Goal: Transaction & Acquisition: Book appointment/travel/reservation

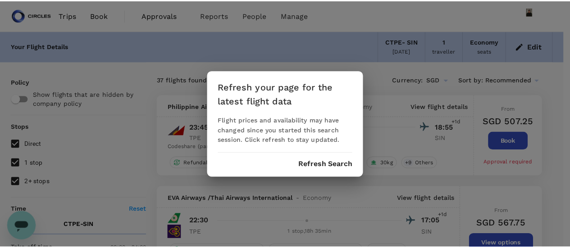
scroll to position [182, 0]
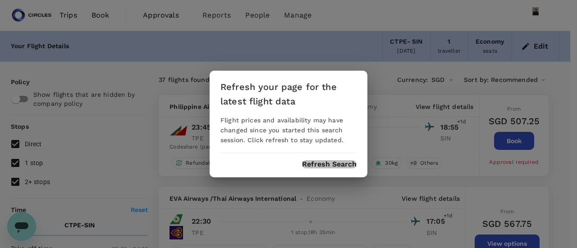
click at [306, 168] on button "Refresh Search" at bounding box center [329, 164] width 55 height 8
click at [23, 226] on div "Refresh your page for the latest flight data Flight prices and availability may…" at bounding box center [288, 124] width 577 height 248
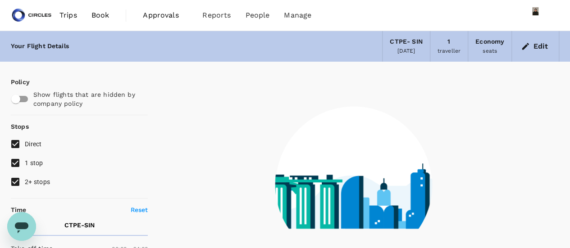
click at [23, 226] on icon "Open messaging window" at bounding box center [22, 228] width 14 height 11
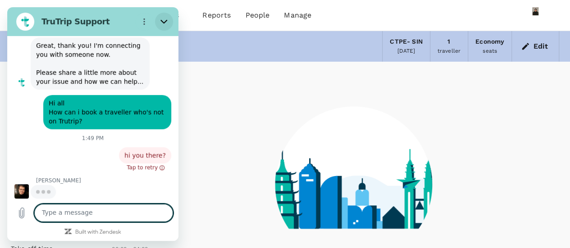
click at [171, 22] on button "Close" at bounding box center [164, 22] width 18 height 18
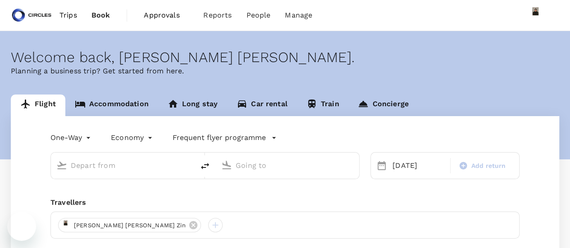
type input "Taipei, Taiwan (any)"
type input "Singapore Changi (SIN)"
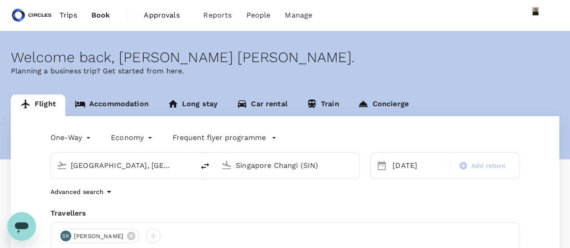
click at [19, 226] on icon "Open messaging window" at bounding box center [22, 228] width 14 height 11
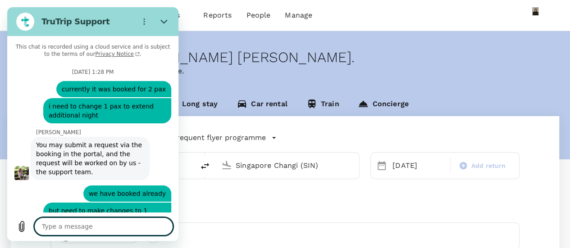
type textarea "x"
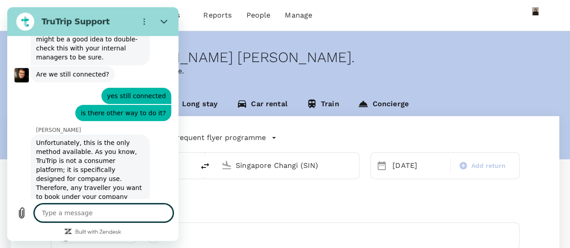
scroll to position [3486, 0]
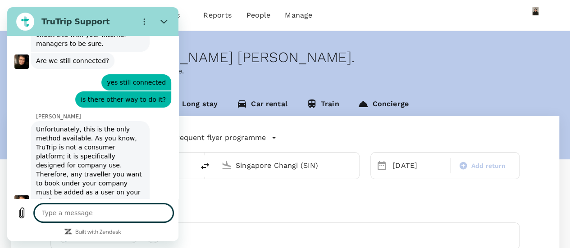
type textarea "h"
type textarea "x"
type textarea "hi"
type textarea "x"
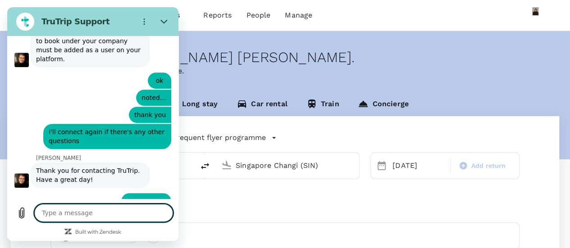
scroll to position [3630, 0]
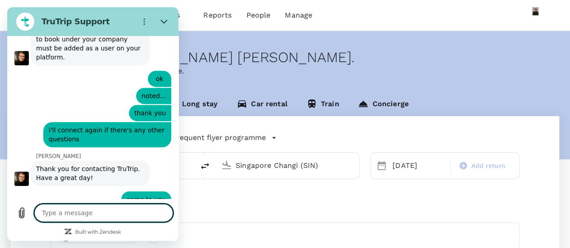
type textarea "x"
click at [97, 220] on textarea at bounding box center [103, 213] width 139 height 18
type textarea "n"
type textarea "x"
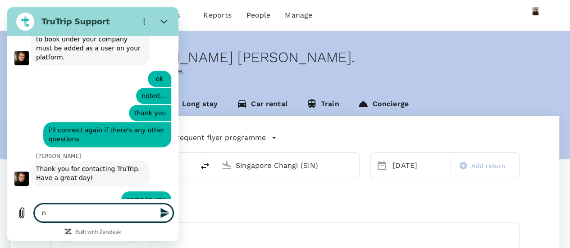
type textarea "ne"
type textarea "x"
type textarea "nee"
type textarea "x"
type textarea "need"
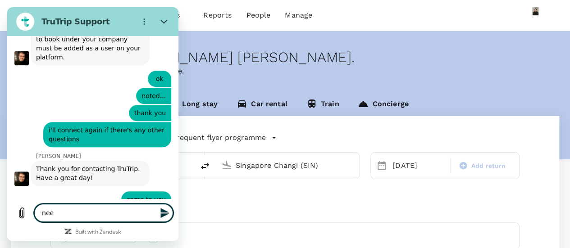
type textarea "x"
type textarea "need"
type textarea "x"
type textarea "need t"
type textarea "x"
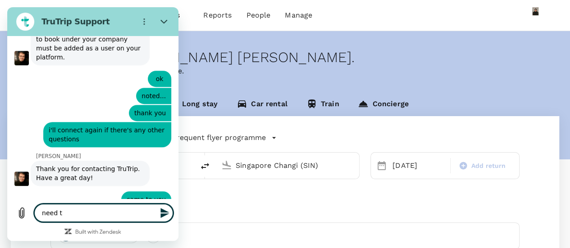
type textarea "need to"
type textarea "x"
type textarea "need toc"
type textarea "x"
type textarea "need to"
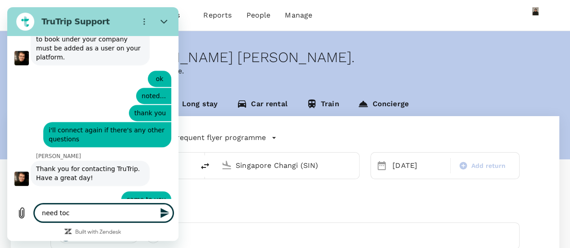
type textarea "x"
type textarea "need to"
type textarea "x"
type textarea "need to c"
type textarea "x"
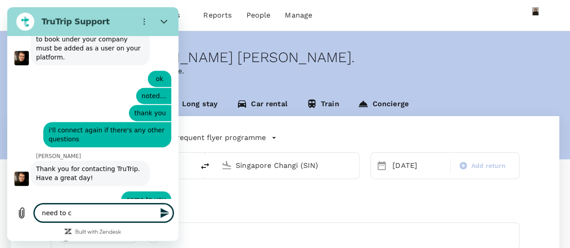
type textarea "need to"
type textarea "x"
type textarea "need to h"
type textarea "x"
type textarea "need to"
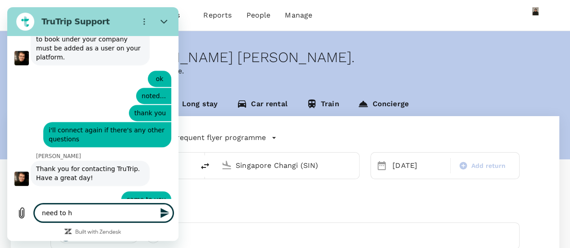
type textarea "x"
type textarea "need to c"
type textarea "x"
type textarea "need to ch"
type textarea "x"
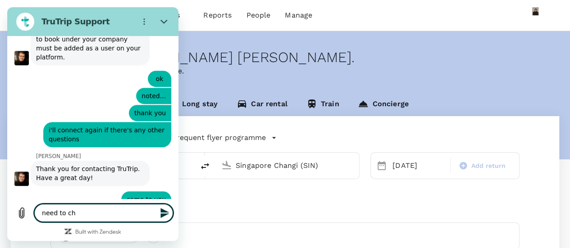
type textarea "need to che"
type textarea "x"
type textarea "need to chek"
type textarea "x"
type textarea "need to chek"
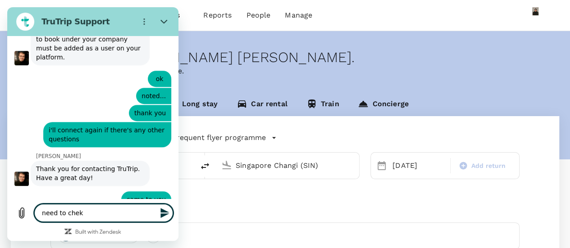
type textarea "x"
type textarea "need to chek"
type textarea "x"
type textarea "need to che"
type textarea "x"
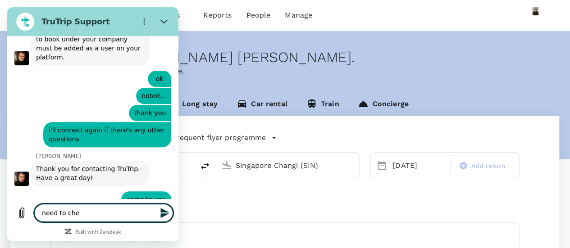
type textarea "need to chec"
type textarea "x"
type textarea "need to check"
type textarea "x"
type textarea "need to check"
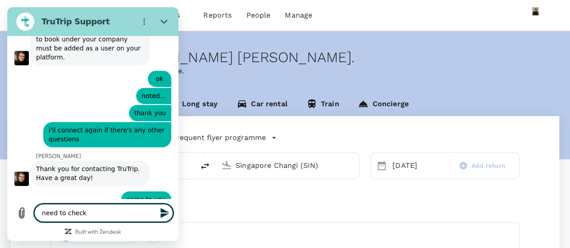
type textarea "x"
type textarea "need to check o"
type textarea "x"
type textarea "need to check on"
type textarea "x"
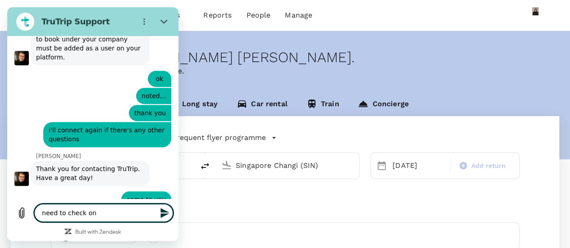
type textarea "need to check on"
type textarea "x"
type textarea "need to check on t"
type textarea "x"
type textarea "need to check on tr"
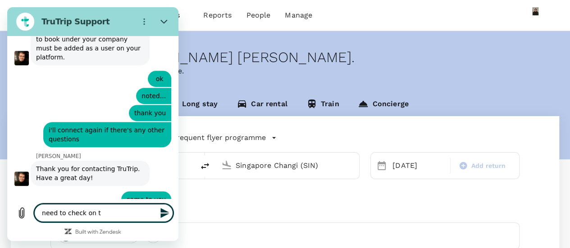
type textarea "x"
type textarea "need to check on tra"
type textarea "x"
type textarea "need to check on trav"
type textarea "x"
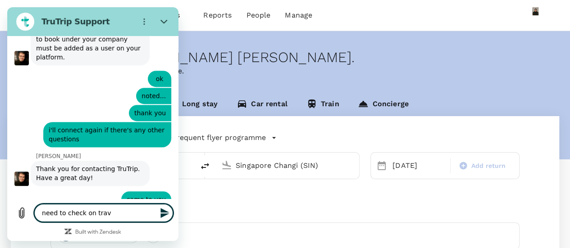
type textarea "need to check on trave"
type textarea "x"
type textarea "need to check on travel"
type textarea "x"
type textarea "need to check on travell"
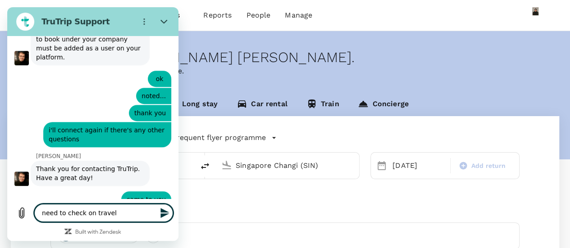
type textarea "x"
type textarea "need to check on travelle"
type textarea "x"
type textarea "need to check on traveller"
type textarea "x"
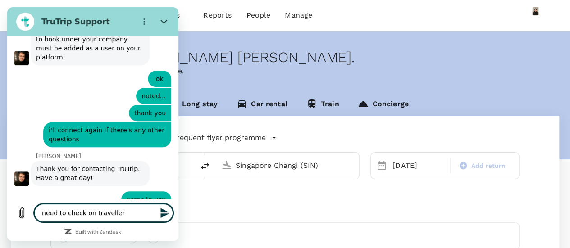
type textarea "need to check on traveller"
type textarea "x"
type textarea "need to check on traveller p"
type textarea "x"
type textarea "need to check on traveller pr"
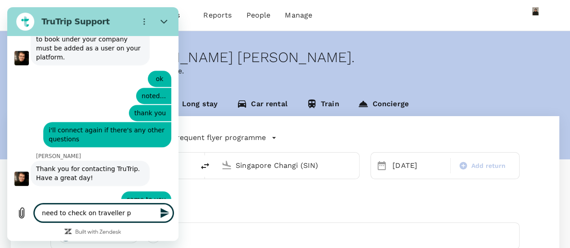
type textarea "x"
type textarea "need to check on traveller pro"
type textarea "x"
type textarea "need to check on traveller prof"
type textarea "x"
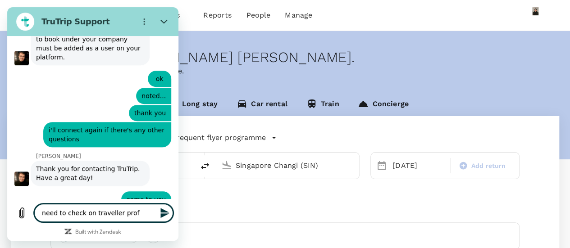
type textarea "need to check on traveller profi"
type textarea "x"
type textarea "need to check on traveller profil"
type textarea "x"
type textarea "need to check on traveller profile"
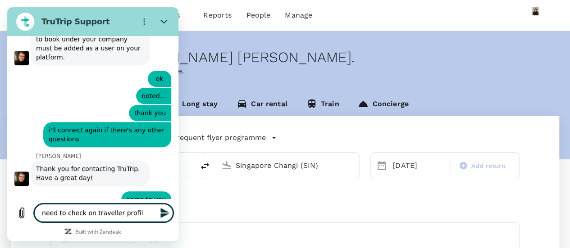
type textarea "x"
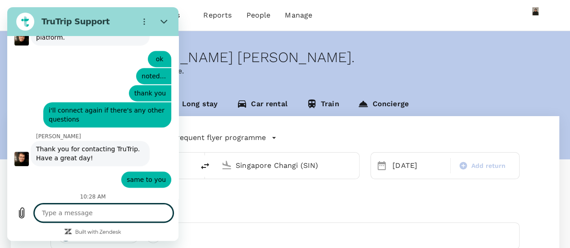
scroll to position [3651, 0]
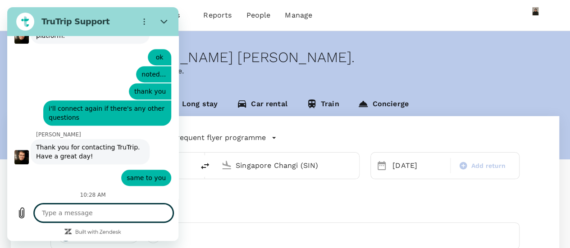
click at [97, 220] on textarea at bounding box center [103, 213] width 139 height 18
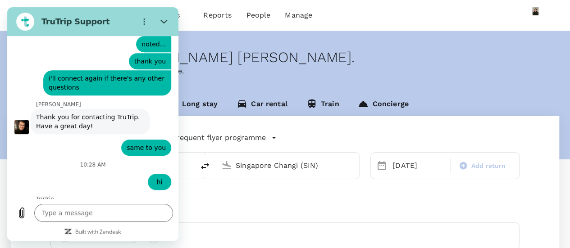
scroll to position [3724, 0]
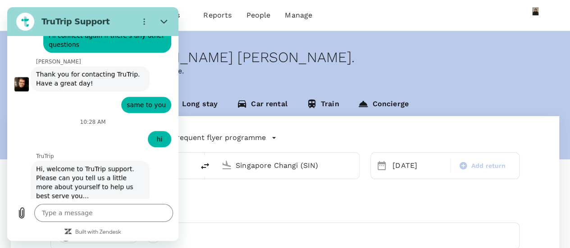
type textarea "x"
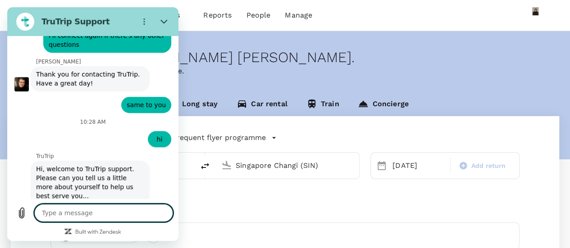
click at [113, 212] on textarea at bounding box center [103, 213] width 139 height 18
type textarea "s"
type textarea "x"
type textarea "so"
type textarea "x"
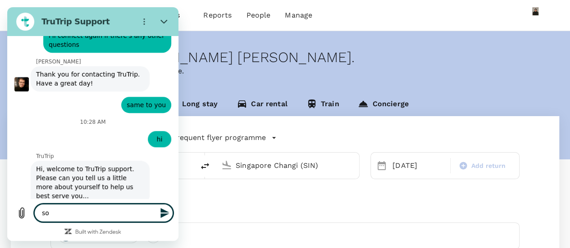
type textarea "sor"
type textarea "x"
type textarea "sorr"
type textarea "x"
type textarea "sorry"
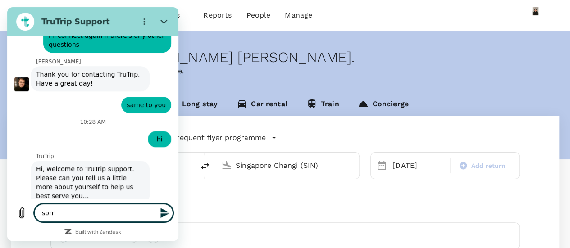
type textarea "x"
type textarea "sorry."
type textarea "x"
type textarea "sorry.."
type textarea "x"
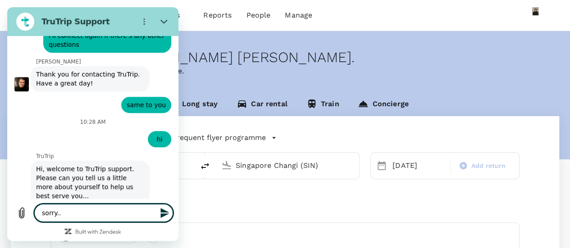
type textarea "sorry.."
type textarea "x"
type textarea "sorry.. w"
type textarea "x"
type textarea "sorry.. wa"
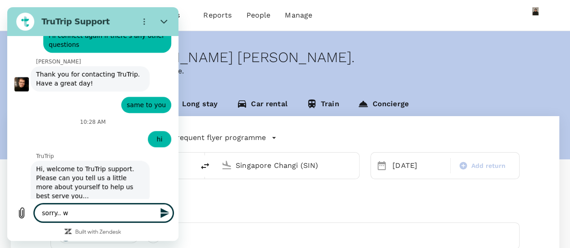
type textarea "x"
type textarea "sorry.. was"
type textarea "x"
type textarea "sorry.. was"
type textarea "x"
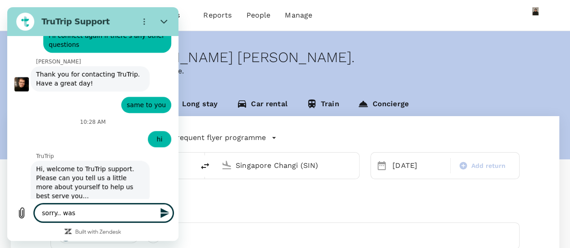
type textarea "sorry.. was p"
type textarea "x"
type textarea "sorry.. was pu"
type textarea "x"
type textarea "sorry.. was pul"
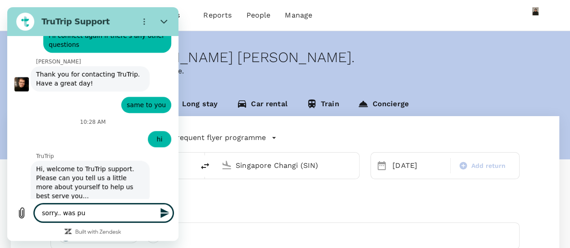
type textarea "x"
type textarea "sorry.. was pull"
type textarea "x"
type textarea "sorry.. was pulle"
type textarea "x"
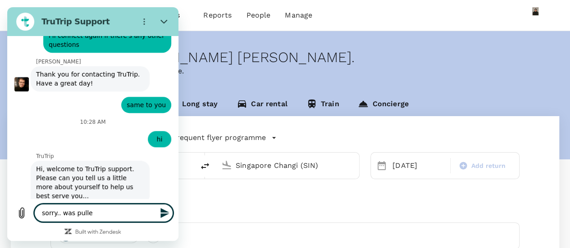
type textarea "sorry.. was pulled"
type textarea "x"
type textarea "sorry.. was pulled"
type textarea "x"
type textarea "sorry.. was pulled f"
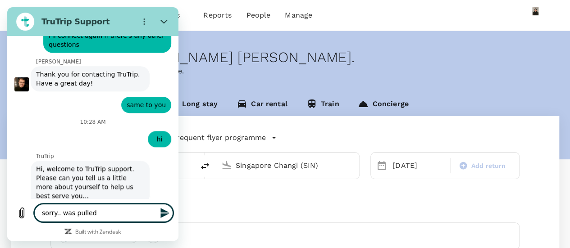
type textarea "x"
type textarea "sorry.. was pulled fo"
type textarea "x"
type textarea "sorry.. was pulled for"
type textarea "x"
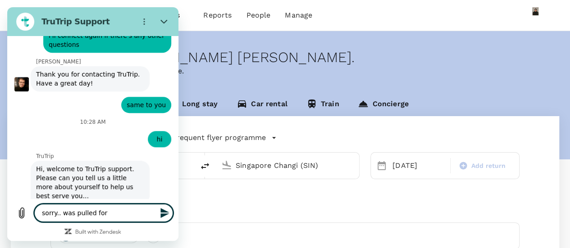
type textarea "sorry.. was pulled for"
type textarea "x"
type textarea "sorry.. was pulled for a"
type textarea "x"
type textarea "sorry.. was pulled for a"
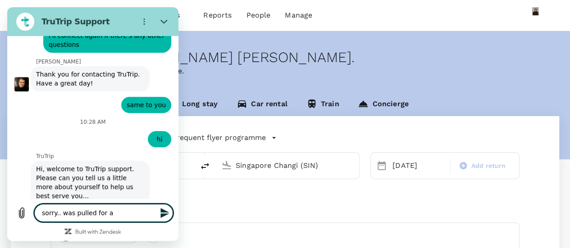
type textarea "x"
type textarea "sorry.. was pulled for a m"
type textarea "x"
type textarea "sorry.. was pulled for a me"
type textarea "x"
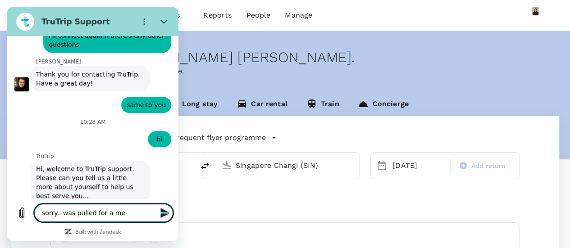
type textarea "sorry.. was pulled for a mee"
type textarea "x"
type textarea "sorry.. was pulled for a meet"
type textarea "x"
type textarea "sorry.. was pulled for a meeti"
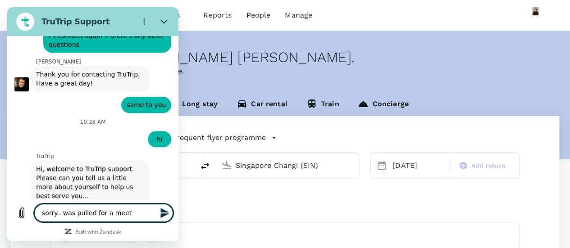
type textarea "x"
type textarea "sorry.. was pulled for a meetin"
type textarea "x"
type textarea "sorry.. was pulled for a meeting"
type textarea "x"
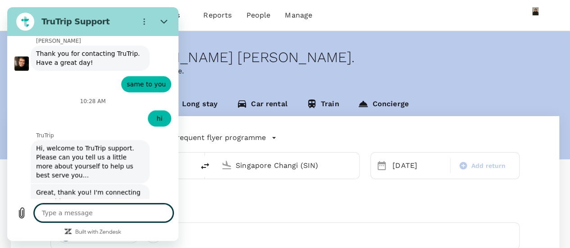
type textarea "x"
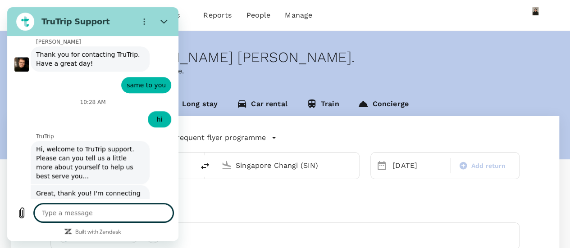
type textarea "i"
type textarea "x"
type textarea "i"
type textarea "x"
type textarea "i n"
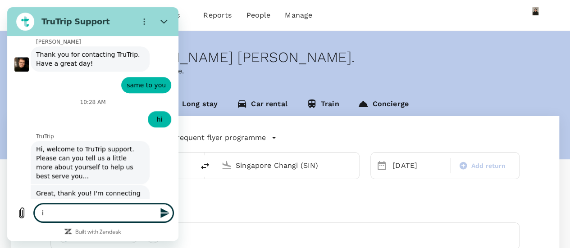
type textarea "x"
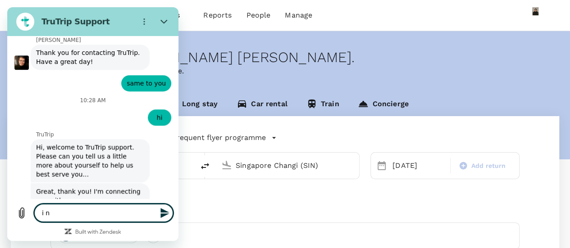
type textarea "i ne"
type textarea "x"
type textarea "i nee"
type textarea "x"
type textarea "i need"
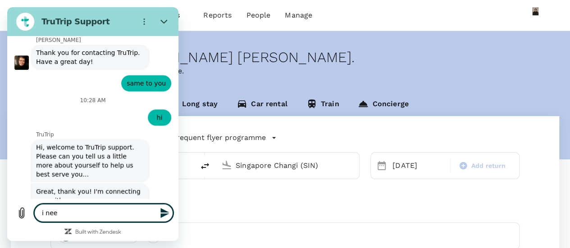
type textarea "x"
type textarea "i need"
type textarea "x"
type textarea "i need t"
type textarea "x"
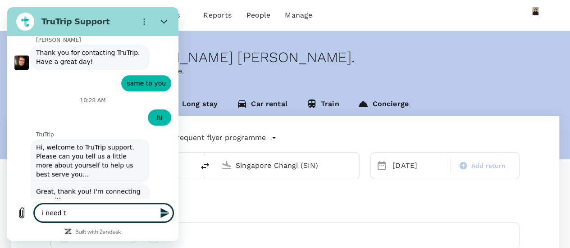
type textarea "i need to"
type textarea "x"
type textarea "i need to"
type textarea "x"
type textarea "i need to b"
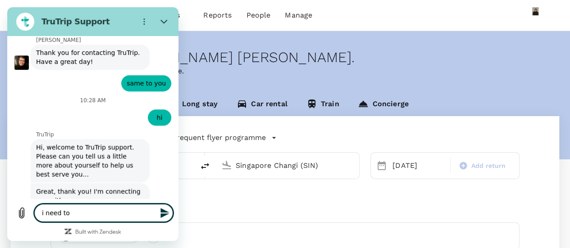
type textarea "x"
type textarea "i need to bo"
type textarea "x"
type textarea "i need to boo"
type textarea "x"
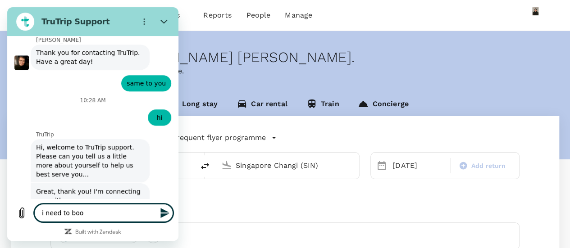
type textarea "i need to book"
type textarea "x"
type textarea "i need to book"
type textarea "x"
type textarea "i need to book"
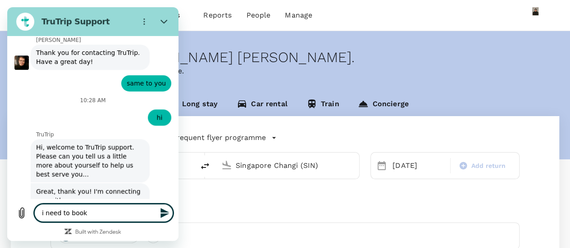
type textarea "x"
type textarea "i need to boo"
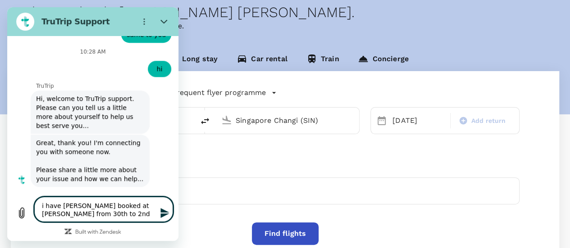
scroll to position [3796, 0]
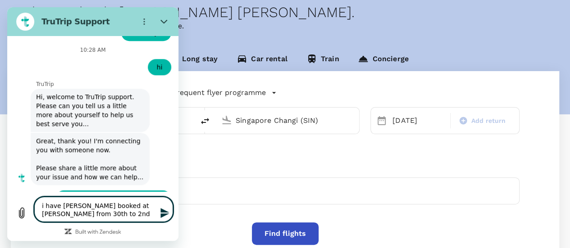
drag, startPoint x: 132, startPoint y: 203, endPoint x: 125, endPoint y: 203, distance: 6.3
click at [130, 203] on textarea "i have Sanjay booked at Conrad from 30th to 2nd" at bounding box center [103, 209] width 139 height 25
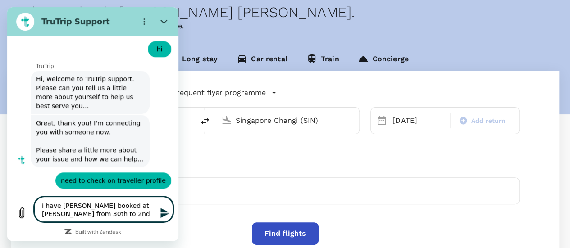
scroll to position [3814, 0]
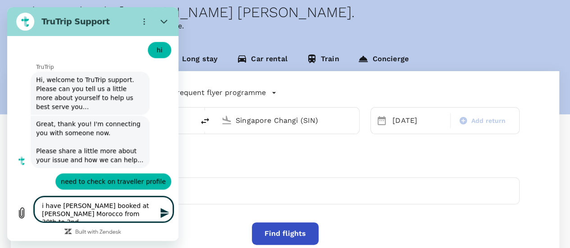
click at [124, 210] on textarea "i have Sanjay booked at Conrad Morocco from 30th to 2nd" at bounding box center [103, 209] width 139 height 25
click at [98, 212] on textarea "i have Sanjay booked at Conrad Morocco from 30th to 2nd" at bounding box center [103, 209] width 139 height 25
click at [134, 215] on textarea "i have Sanjay booked at Conrad Morocco from 30th Sep to 2nd" at bounding box center [103, 209] width 139 height 25
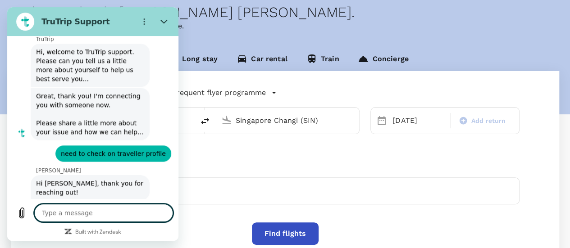
scroll to position [3898, 0]
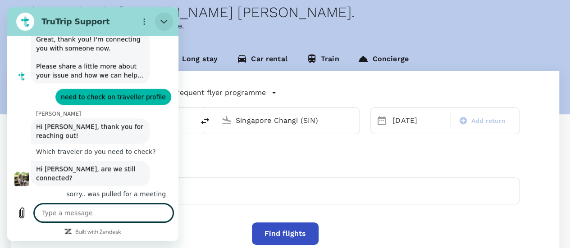
click at [164, 21] on icon "Close" at bounding box center [163, 21] width 7 height 7
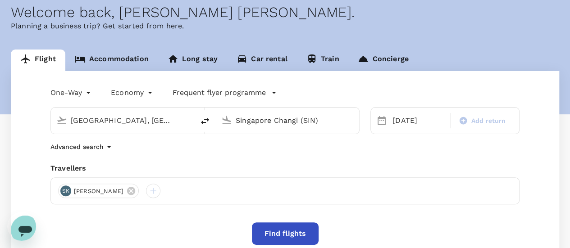
click at [27, 228] on icon "Open messaging window" at bounding box center [25, 231] width 14 height 11
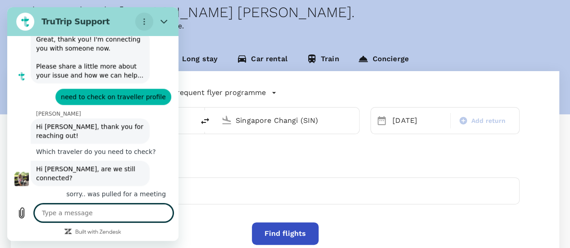
click at [142, 24] on icon "Options menu" at bounding box center [144, 21] width 7 height 7
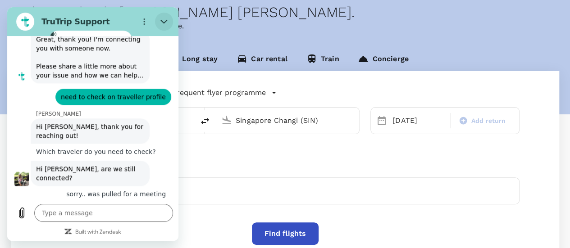
click at [165, 21] on icon "Close" at bounding box center [163, 21] width 7 height 7
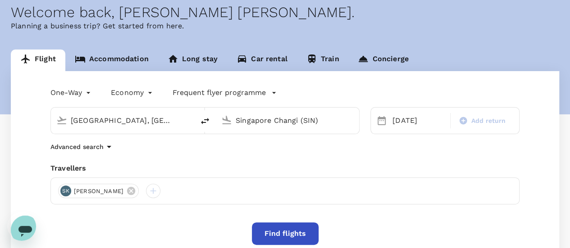
click at [23, 227] on icon "Open messaging window" at bounding box center [25, 231] width 14 height 11
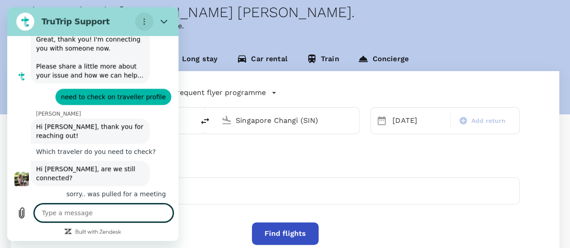
drag, startPoint x: 151, startPoint y: 20, endPoint x: 138, endPoint y: 27, distance: 14.5
click at [149, 23] on button "Options menu" at bounding box center [144, 22] width 18 height 18
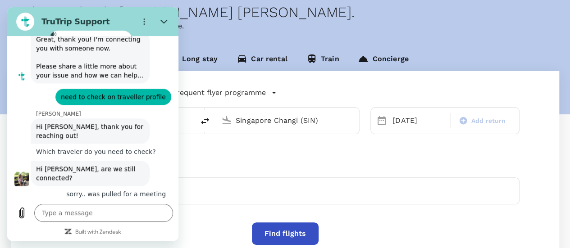
click at [103, 81] on li "Continue on WhatsApp" at bounding box center [90, 72] width 83 height 38
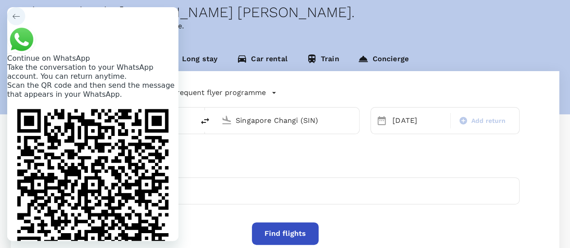
click at [17, 20] on icon "Back to conversation" at bounding box center [16, 16] width 7 height 7
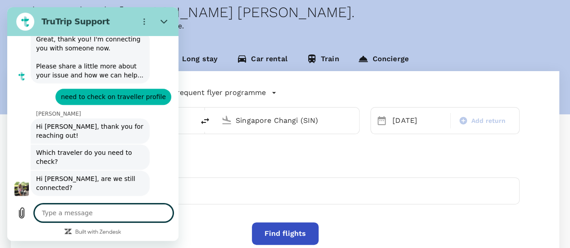
click at [99, 213] on textarea at bounding box center [103, 213] width 139 height 18
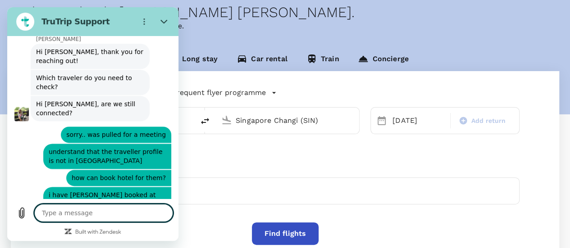
scroll to position [3972, 0]
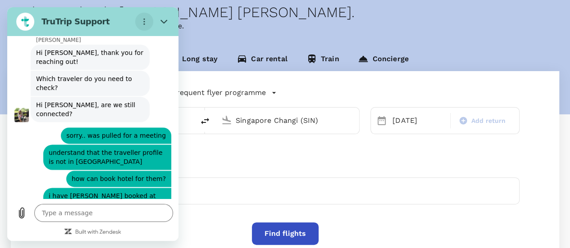
click at [146, 19] on icon "Options menu" at bounding box center [144, 21] width 7 height 7
click at [105, 74] on li "Continue on WhatsApp" at bounding box center [90, 72] width 83 height 38
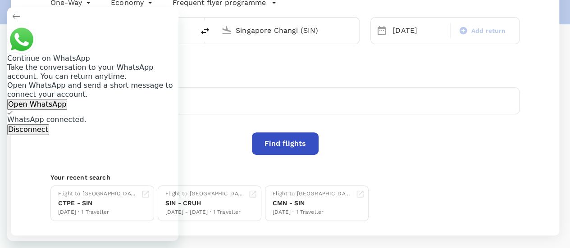
scroll to position [0, 0]
click at [20, 20] on icon "Back to conversation" at bounding box center [16, 16] width 7 height 7
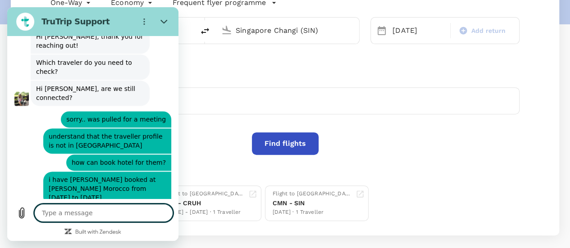
scroll to position [3989, 0]
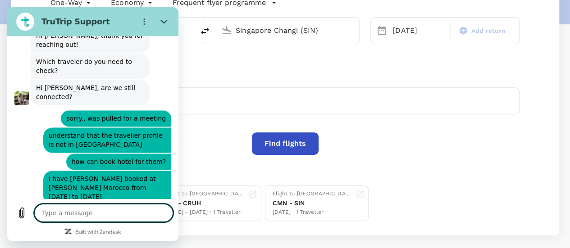
click at [121, 215] on textarea at bounding box center [103, 213] width 139 height 18
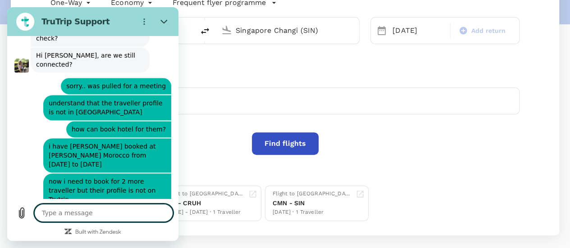
scroll to position [4024, 0]
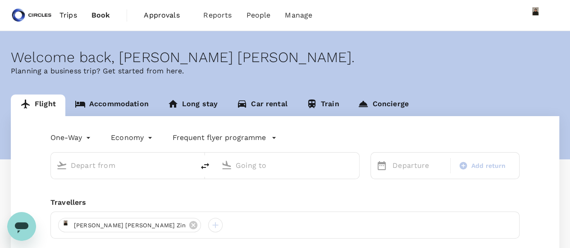
click at [20, 224] on icon "Open messaging window" at bounding box center [22, 228] width 14 height 11
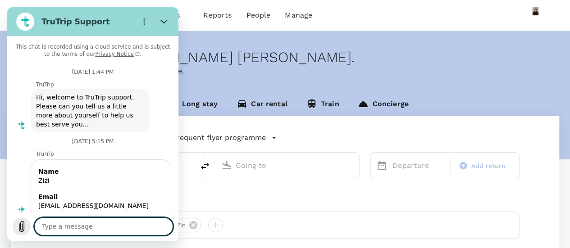
type textarea "x"
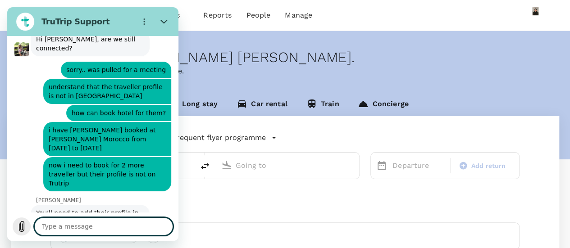
type input "Taipei, Taiwan (any)"
type input "Singapore Changi (SIN)"
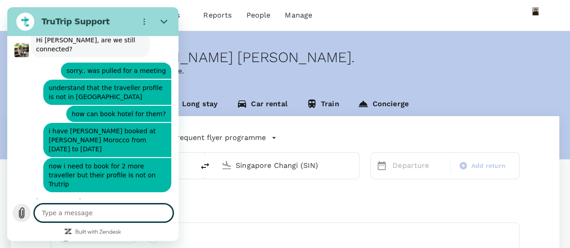
scroll to position [3447, 0]
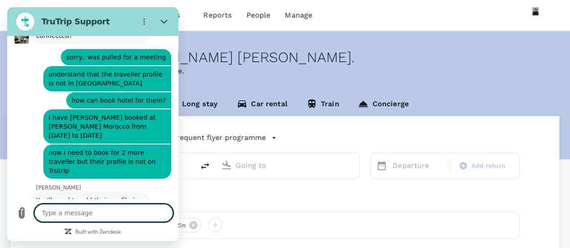
type input "Taipei, Taiwan (any)"
type input "Singapore Changi (SIN)"
type textarea "h"
type textarea "x"
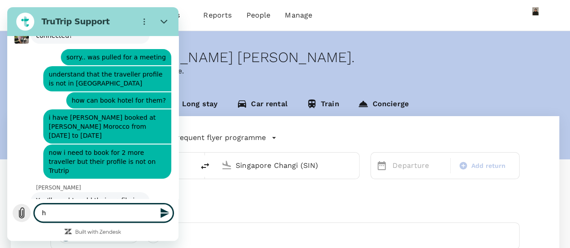
type textarea "hi"
type textarea "x"
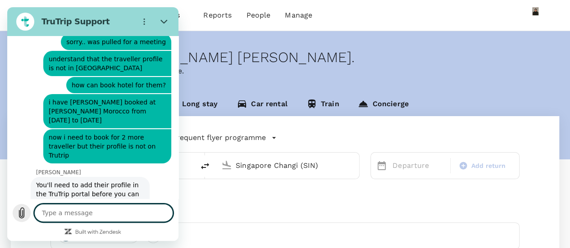
scroll to position [3464, 0]
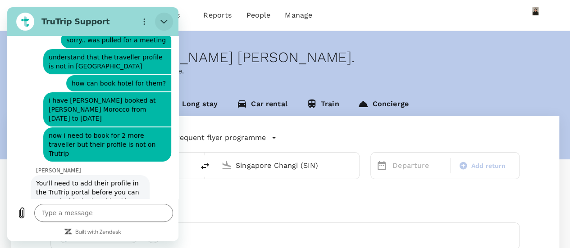
click at [166, 20] on icon "Close" at bounding box center [163, 22] width 7 height 4
type textarea "x"
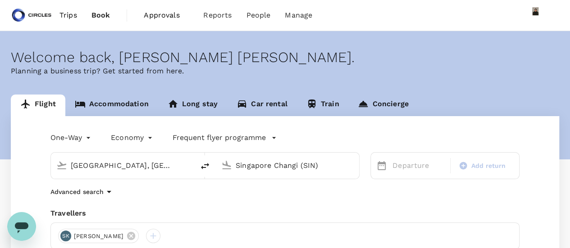
click at [118, 168] on input "Taipei, Taiwan (any)" at bounding box center [123, 166] width 105 height 14
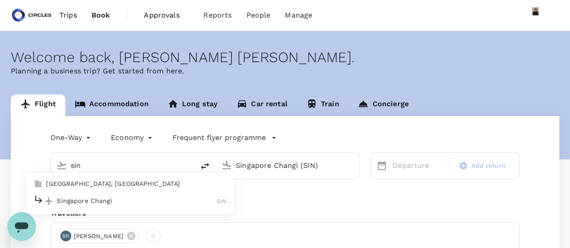
click at [96, 200] on p "Singapore Changi" at bounding box center [137, 200] width 160 height 9
type input "Singapore Changi (SIN)"
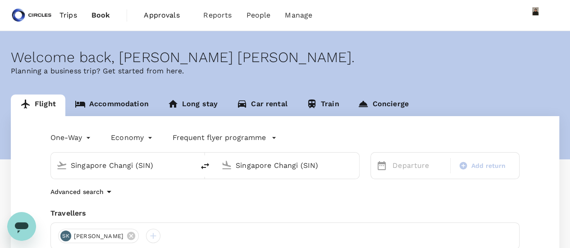
drag, startPoint x: 332, startPoint y: 165, endPoint x: 0, endPoint y: 131, distance: 333.4
click at [9, 134] on div "Flight Accommodation Long stay Car rental Train Concierge One-Way oneway Econom…" at bounding box center [285, 233] width 570 height 276
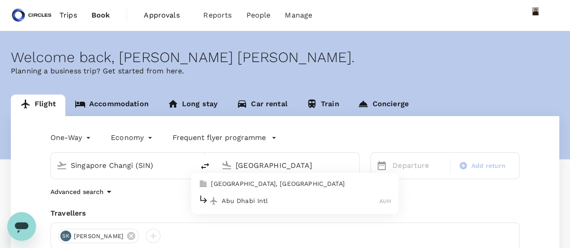
click at [269, 202] on p "Abu Dhabi Intl" at bounding box center [301, 200] width 158 height 9
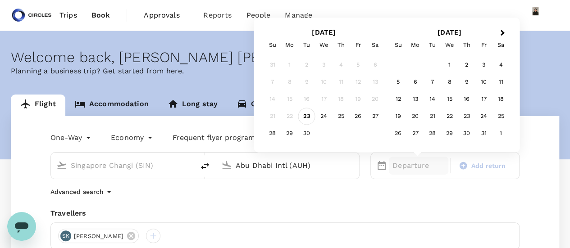
type input "Abu Dhabi Intl (AUH)"
click at [304, 117] on div "23" at bounding box center [306, 116] width 17 height 17
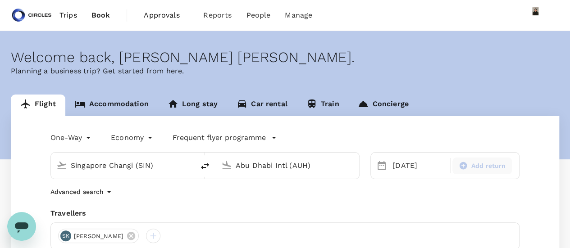
click at [482, 166] on span "Add return" at bounding box center [488, 165] width 35 height 9
type input "roundtrip"
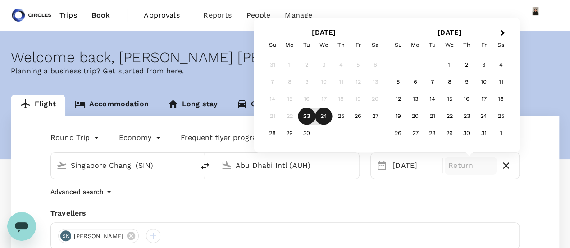
click at [323, 115] on div "24" at bounding box center [323, 116] width 17 height 17
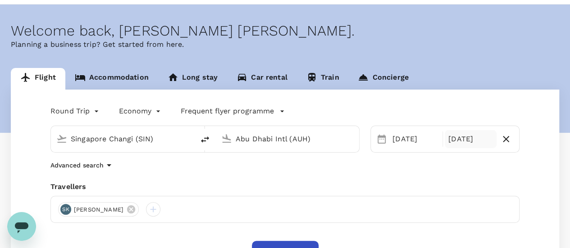
scroll to position [45, 0]
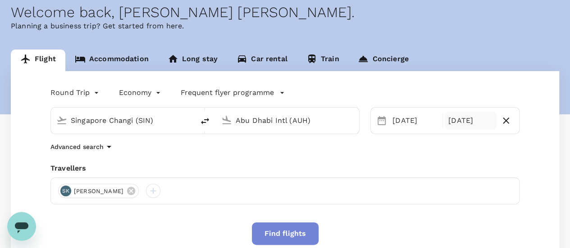
click at [280, 240] on button "Find flights" at bounding box center [285, 234] width 67 height 23
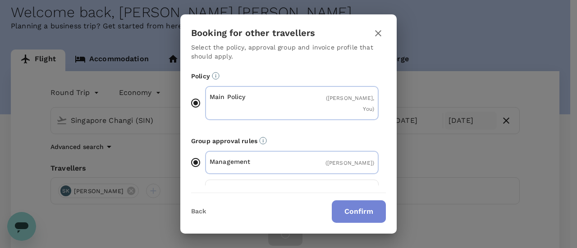
click at [363, 210] on button "Confirm" at bounding box center [359, 212] width 54 height 23
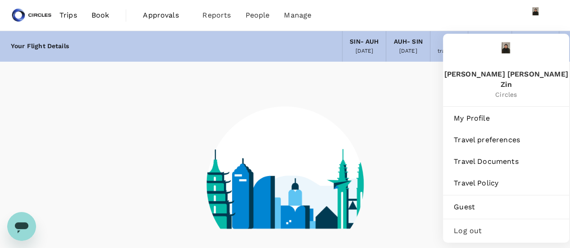
click at [540, 39] on div "Azizi Ratna Yulis Mohd Zin Circles" at bounding box center [506, 70] width 126 height 73
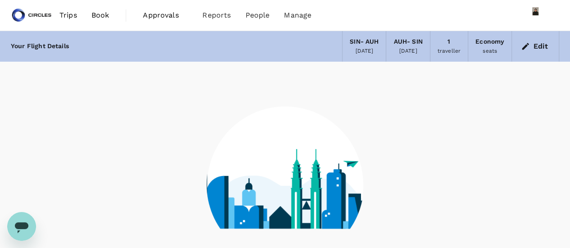
click at [358, 121] on image at bounding box center [285, 168] width 156 height 123
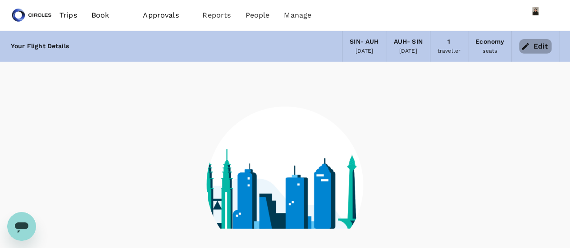
click at [538, 46] on button "Edit" at bounding box center [535, 46] width 32 height 14
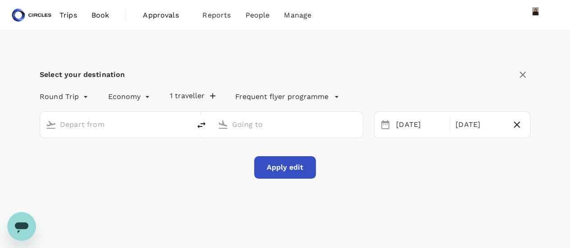
type input "Singapore Changi (SIN)"
type input "Abu Dhabi Intl (AUH)"
click at [134, 99] on body "Trips Book Approvals 0 Reports People Manage Select your destination Round Trip…" at bounding box center [285, 250] width 570 height 500
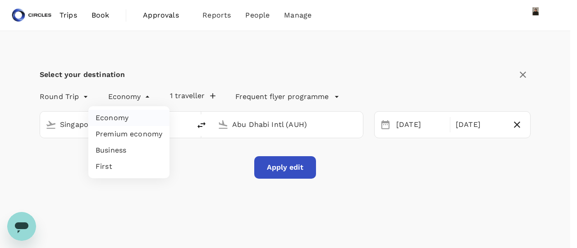
click at [131, 147] on li "Business" at bounding box center [128, 150] width 81 height 16
type input "business"
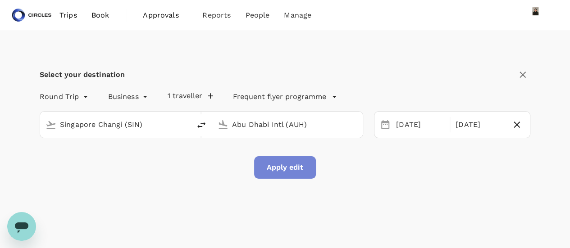
click at [272, 163] on button "Apply edit" at bounding box center [285, 167] width 62 height 23
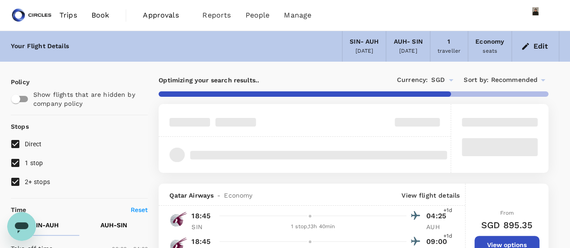
checkbox input "false"
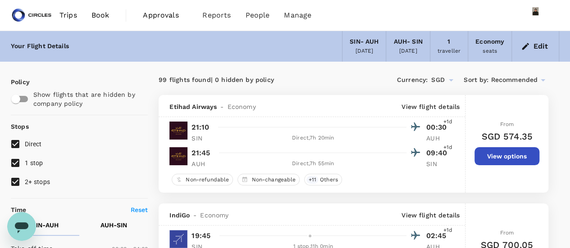
click at [19, 223] on icon "Open messaging window" at bounding box center [22, 228] width 14 height 11
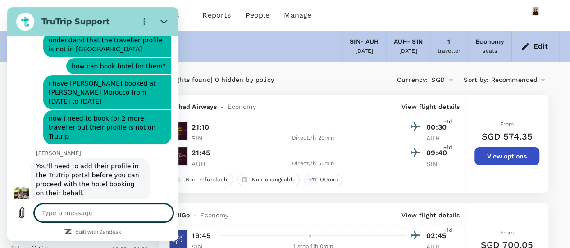
scroll to position [3436, 0]
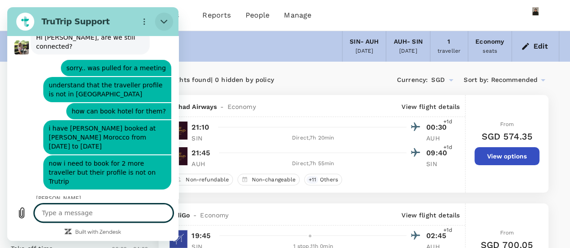
type textarea "x"
click at [543, 47] on button "Edit" at bounding box center [535, 46] width 32 height 14
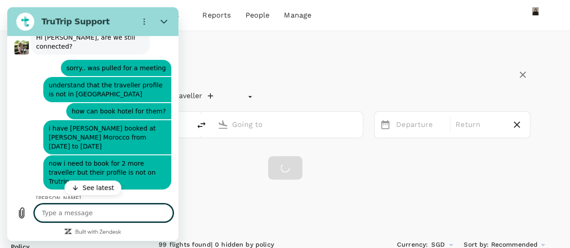
type input "undefined, undefined (any)"
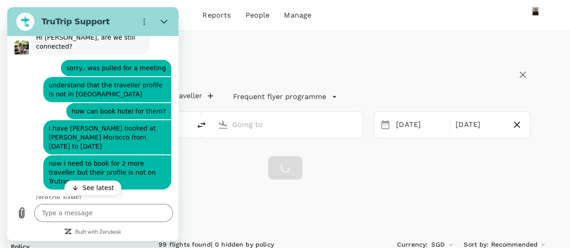
type input "economy"
type input "Singapore Changi (SIN)"
type input "Abu Dhabi Intl (AUH)"
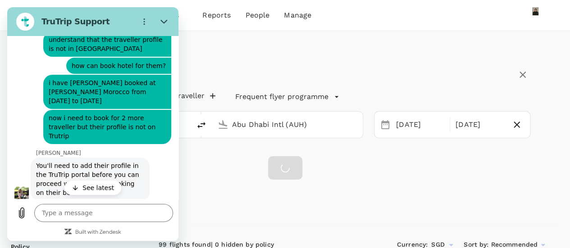
type textarea "x"
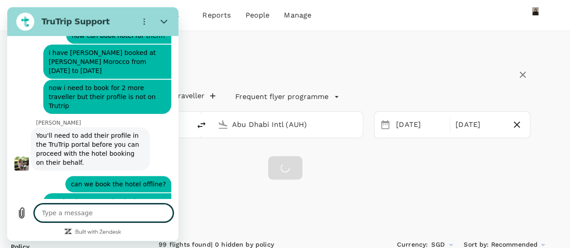
click at [105, 220] on textarea at bounding box center [103, 213] width 139 height 18
type textarea "I"
type textarea "x"
type textarea "It"
type textarea "x"
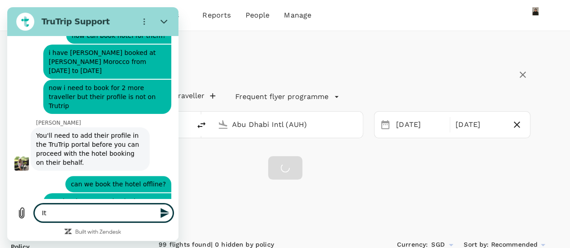
type textarea "It'"
type textarea "x"
type textarea "It's"
type textarea "x"
type textarea "It's"
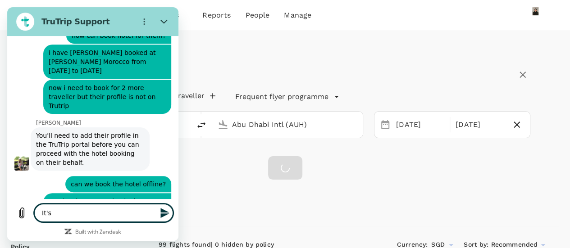
type textarea "x"
type textarea "It's f"
type textarea "x"
type textarea "It's fo"
type textarea "x"
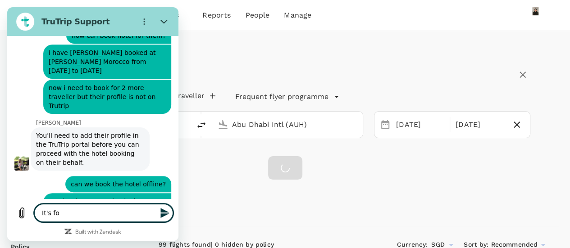
type textarea "It's for"
type textarea "x"
type textarea "It's for"
type textarea "x"
type textarea "It's for H"
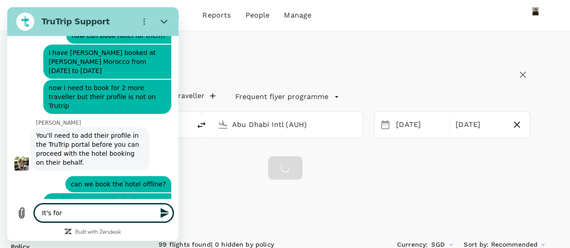
type textarea "x"
type textarea "It's for Ha"
type textarea "x"
type textarea "It's for Han"
type textarea "x"
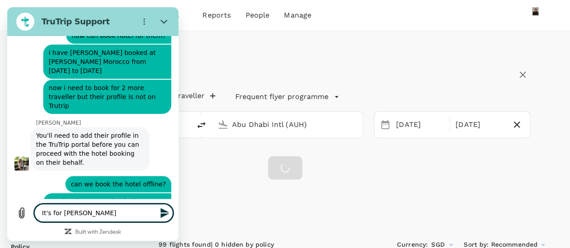
type textarea "It's for Hano"
type textarea "x"
type textarea "It's for Hanoi"
type textarea "x"
type textarea "It's for Hanoi"
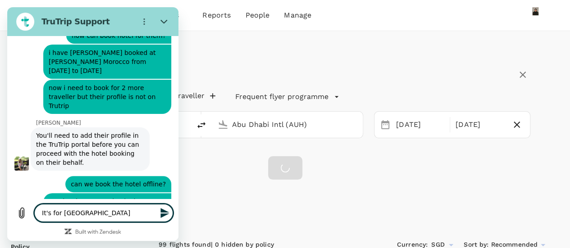
type textarea "x"
type textarea "It's for Hanoi h"
type textarea "x"
type textarea "It's for Hanoi ho"
type textarea "x"
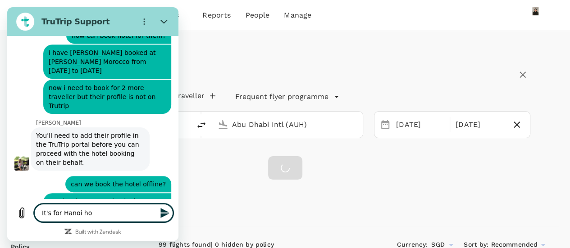
type textarea "It's for Hanoi hoe"
type textarea "x"
type textarea "It's for Hanoi hoel"
type textarea "x"
type textarea "It's for Hanoi hoe"
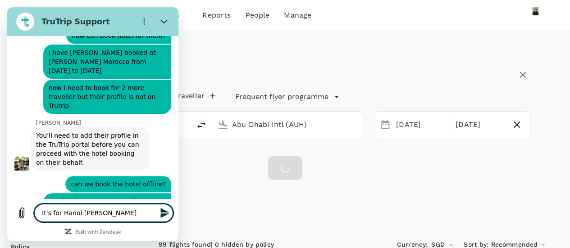
type textarea "x"
type textarea "It's for Hanoi ho"
type textarea "x"
type textarea "It's for Hanoi h"
type textarea "x"
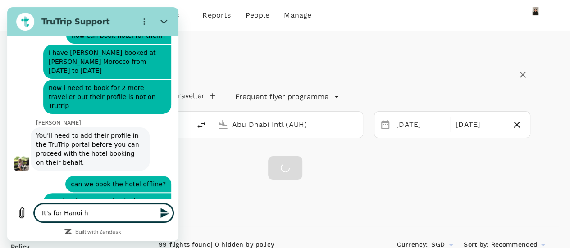
type textarea "It's for Hanoi"
type textarea "x"
type textarea "It's for Hanoi"
type textarea "x"
type textarea "It's for Hano"
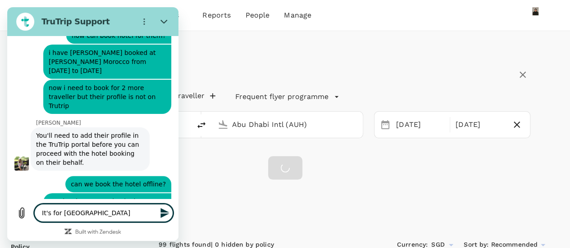
type textarea "x"
type textarea "It's for Han"
type textarea "x"
type textarea "It's for Ha"
type textarea "x"
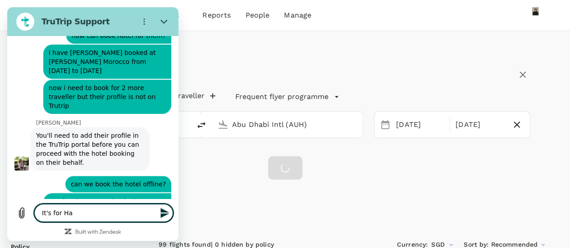
type textarea "It's for H"
type textarea "x"
type textarea "It's for"
type textarea "x"
type textarea "It's for"
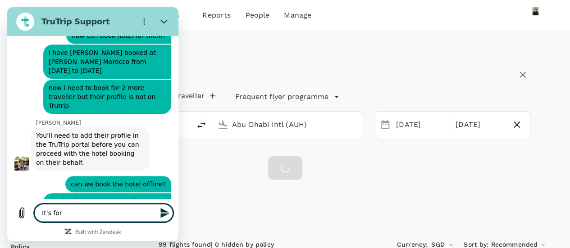
type textarea "x"
type textarea "It's for"
type textarea "x"
type textarea "It's for h"
type textarea "x"
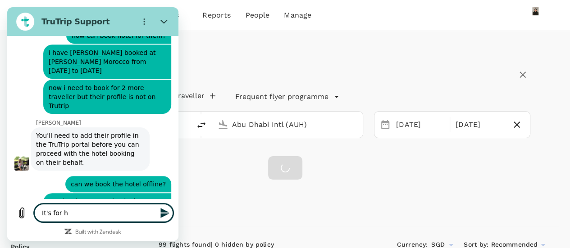
type textarea "It's for ho"
type textarea "x"
type textarea "It's for hot"
type textarea "x"
type textarea "It's for hote"
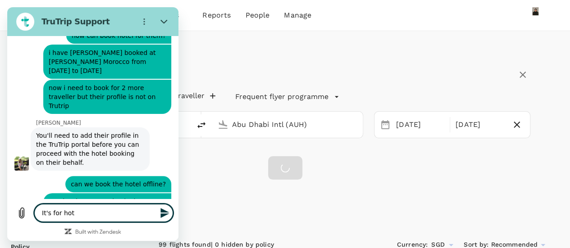
type textarea "x"
type textarea "It's for hotel"
type textarea "x"
type textarea "It's for hotel"
type textarea "x"
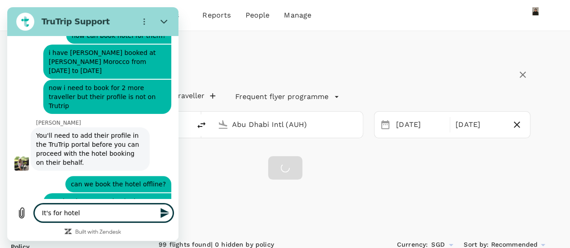
type textarea "It's for hotel i"
type textarea "x"
type textarea "It's for hotel in"
type textarea "x"
type textarea "It's for hotel in"
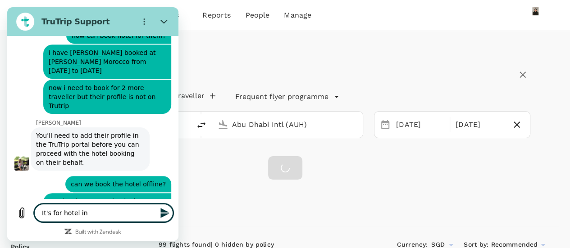
type textarea "x"
type textarea "It's for hotel in H"
type textarea "x"
type textarea "It's for hotel in Ha"
type textarea "x"
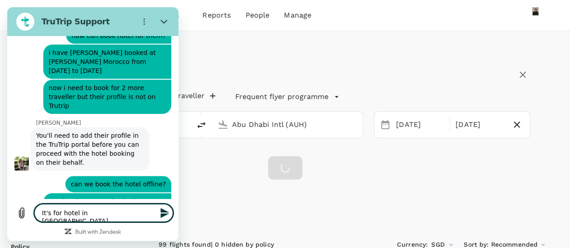
type textarea "It's for hotel in Han"
type textarea "x"
type textarea "It's for hotel in Hano"
type textarea "x"
type textarea "It's for hotel in Hanoi"
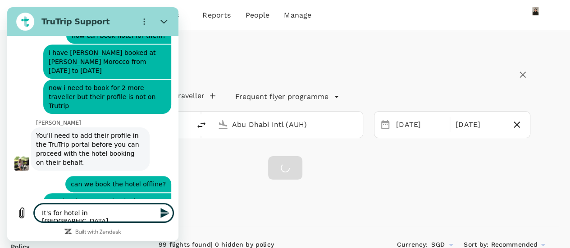
type textarea "x"
type textarea "It's for hotel in Hanoi."
type textarea "x"
type textarea "It's for hotel in Hanoi."
type textarea "x"
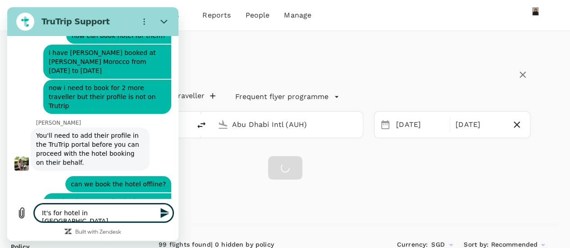
type textarea "It's for hotel in Hanoi."
type textarea "x"
type textarea "It's for hotel in Hanoi. D"
type textarea "x"
type textarea "It's for hotel in Hanoi. Da"
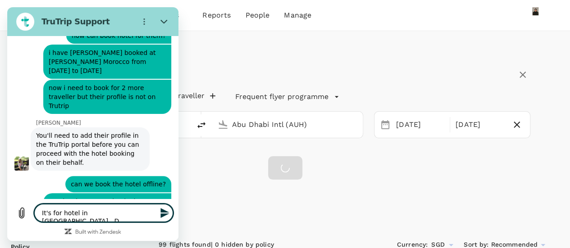
type textarea "x"
type textarea "It's for hotel in Hanoi. Dae"
type textarea "x"
type textarea "It's for hotel in Hanoi. Daew"
type textarea "x"
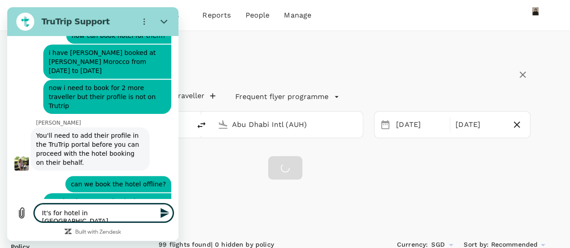
type textarea "It's for hotel in Hanoi. Daewo"
type textarea "x"
type textarea "It's for hotel in Hanoi. Daewoo"
type textarea "x"
type textarea "It's for hotel in Hanoi. Daewoo."
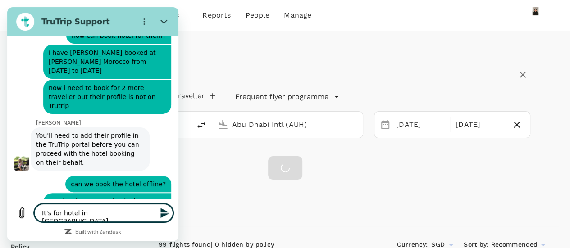
type textarea "x"
type textarea "It's for hotel in Hanoi. Daewoo."
type textarea "x"
type textarea "It's for hotel in Hanoi. Daewoo."
type textarea "x"
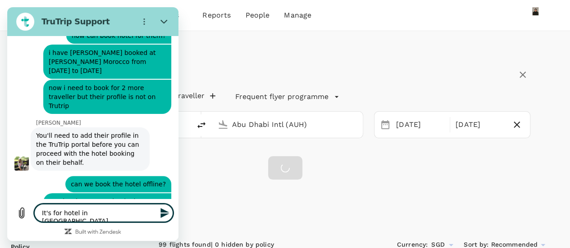
type textarea "It's for hotel in Hanoi. Daewoo. B"
type textarea "x"
type textarea "It's for hotel in Hanoi. Daewoo. Bo"
type textarea "x"
type textarea "It's for hotel in Hanoi. Daewoo. Boo"
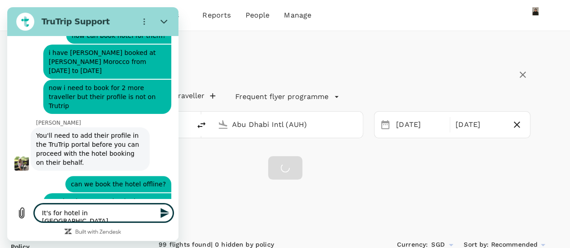
type textarea "x"
type textarea "It's for hotel in Hanoi. Daewoo. Book"
type textarea "x"
type textarea "It's for hotel in Hanoi. Daewoo. Booke"
type textarea "x"
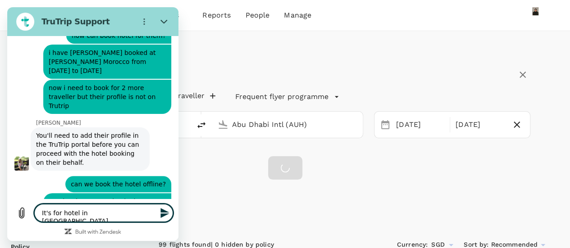
type textarea "It's for hotel in Hanoi. Daewoo. Booked"
type textarea "x"
type textarea "It's for hotel in Hanoi. Daewoo. Booked"
type textarea "x"
type textarea "It's for hotel in Hanoi. Daewoo. Booked b"
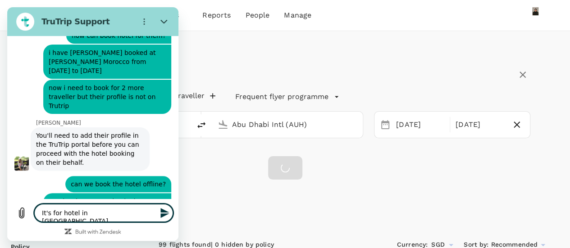
type textarea "x"
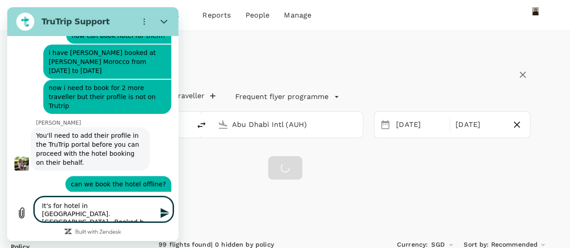
type textarea "It's for hotel in Hanoi. Daewoo. Booked by"
type textarea "x"
type textarea "It's for hotel in Hanoi. Daewoo. Booked by"
type textarea "x"
type textarea "It's for hotel in Hanoi. Daewoo. Booked by S"
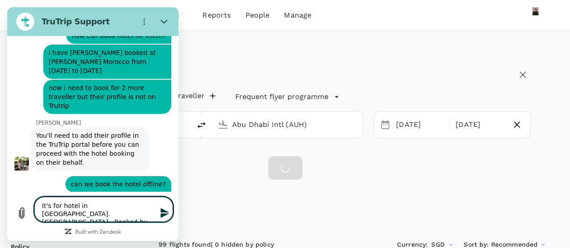
type textarea "x"
type textarea "It's for hotel in Hanoi. Daewoo. Booked by Sa"
type textarea "x"
type textarea "It's for hotel in Hanoi. Daewoo. Booked by Sab"
type textarea "x"
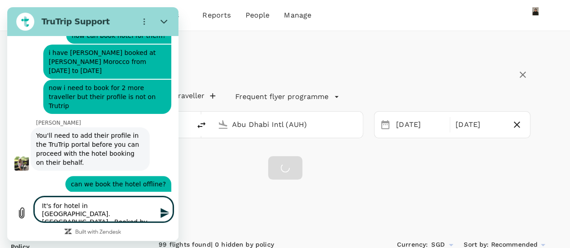
type textarea "It's for hotel in Hanoi. Daewoo. Booked by Sabr"
type textarea "x"
type textarea "It's for hotel in Hanoi. Daewoo. Booked by Sabri"
type textarea "x"
type textarea "It's for hotel in Hanoi. Daewoo. Booked by Sabrin"
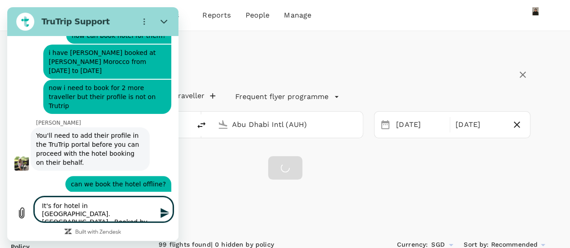
type textarea "x"
type textarea "It's for hotel in Hanoi. Daewoo. Booked by Sabrina"
type textarea "x"
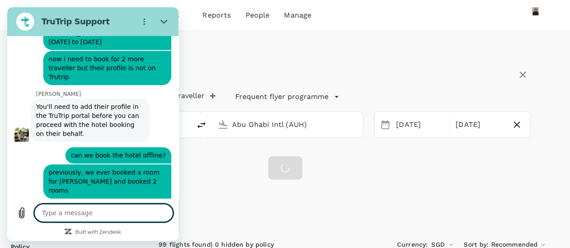
scroll to position [3542, 0]
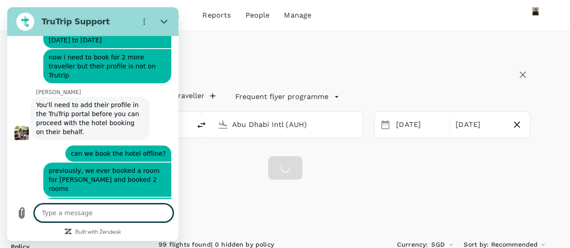
click at [226, 196] on div "Select your destination Round Trip roundtrip Economy economy 1 traveller Freque…" at bounding box center [285, 129] width 548 height 196
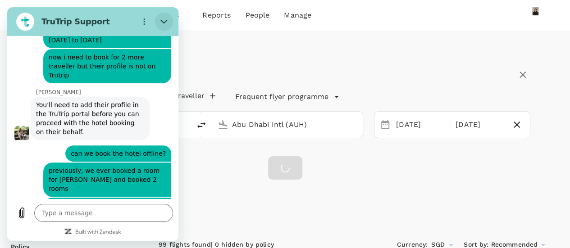
click at [163, 17] on button "Close" at bounding box center [164, 22] width 18 height 18
type textarea "x"
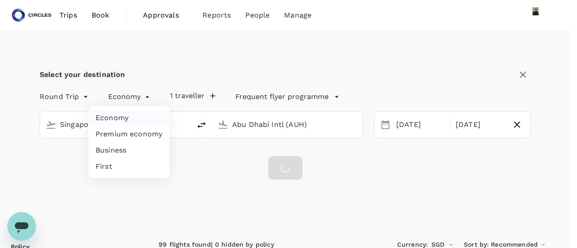
click at [111, 146] on li "Business" at bounding box center [128, 150] width 81 height 16
type input "business"
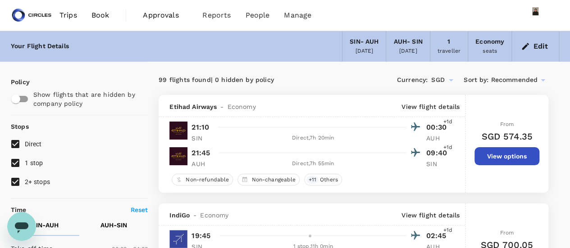
click at [541, 42] on button "Edit" at bounding box center [535, 46] width 32 height 14
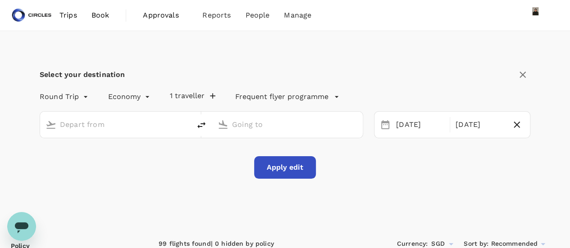
type input "Singapore Changi (SIN)"
type input "Abu Dhabi Intl (AUH)"
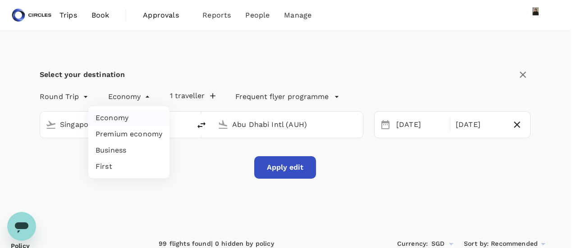
click at [116, 147] on li "Business" at bounding box center [128, 150] width 81 height 16
type input "business"
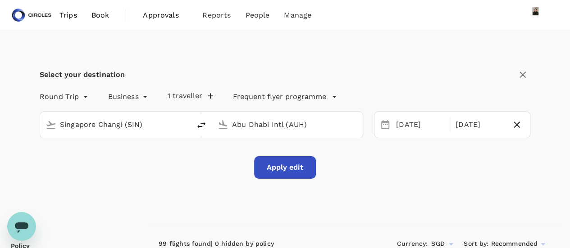
click at [114, 179] on div "Select your destination Round Trip roundtrip Business business 1 traveller Freq…" at bounding box center [285, 128] width 548 height 195
click at [277, 167] on button "Apply edit" at bounding box center [285, 167] width 62 height 23
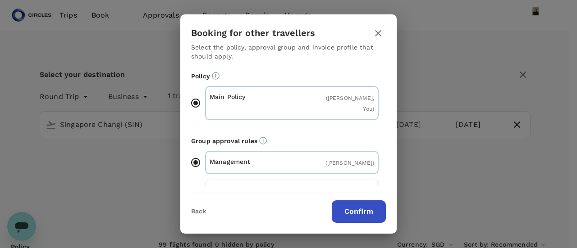
click at [356, 212] on button "Confirm" at bounding box center [359, 212] width 54 height 23
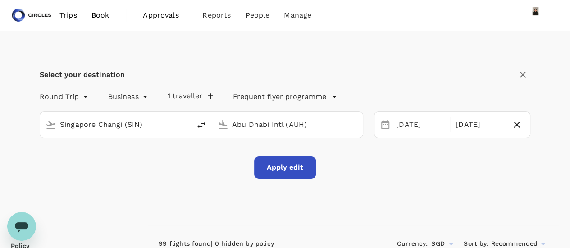
checkbox input "false"
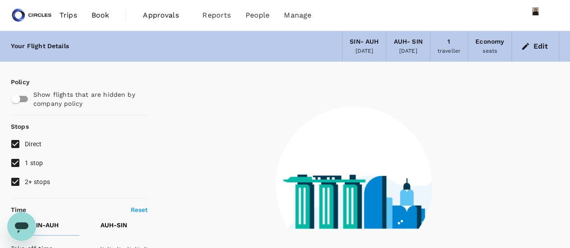
type input "1440"
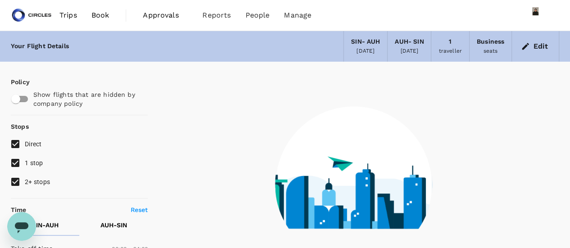
type input "1290"
checkbox input "true"
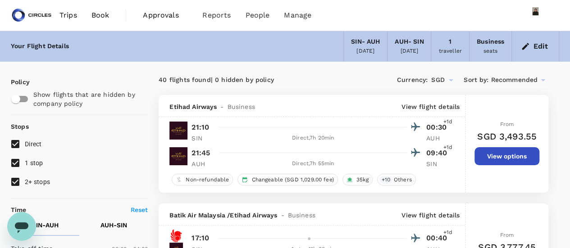
drag, startPoint x: 19, startPoint y: 229, endPoint x: 24, endPoint y: 229, distance: 5.4
click at [24, 229] on icon "Open messaging window" at bounding box center [22, 228] width 14 height 11
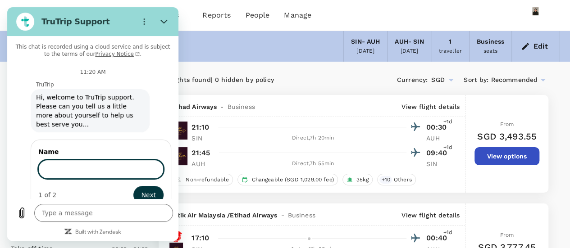
drag, startPoint x: 175, startPoint y: 76, endPoint x: 217, endPoint y: 8, distance: 80.1
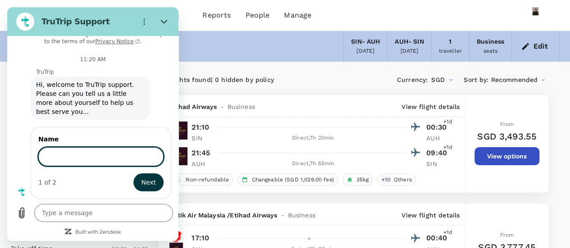
type textarea "x"
type input "Zizi"
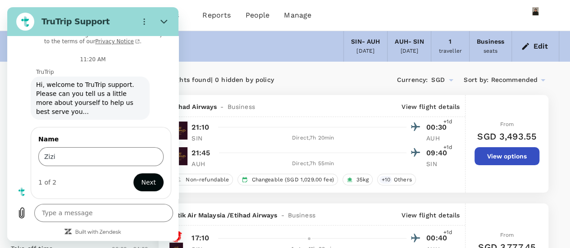
click at [141, 178] on span "Next" at bounding box center [148, 182] width 15 height 11
type textarea "x"
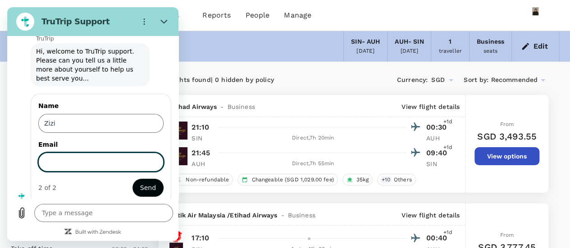
scroll to position [51, 0]
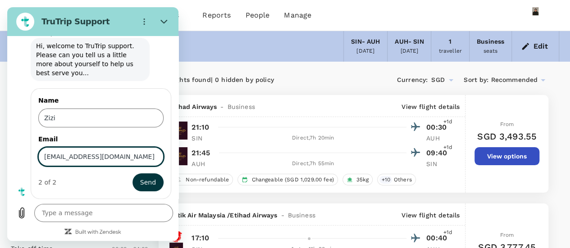
type input "[EMAIL_ADDRESS][DOMAIN_NAME]"
click at [132, 173] on button "Send" at bounding box center [147, 182] width 31 height 18
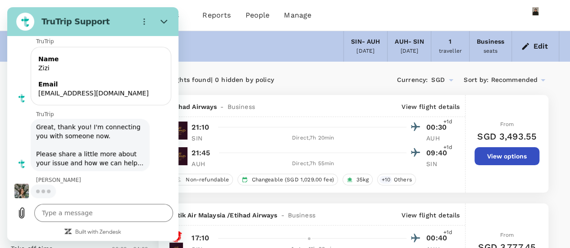
scroll to position [100, 0]
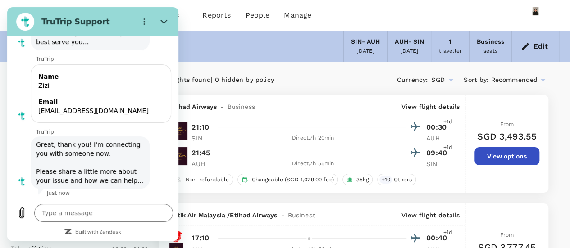
type textarea "x"
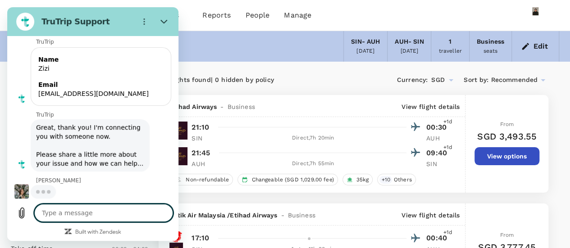
click at [63, 212] on textarea at bounding box center [103, 213] width 139 height 18
type textarea "J"
type textarea "x"
type textarea "Je"
type textarea "x"
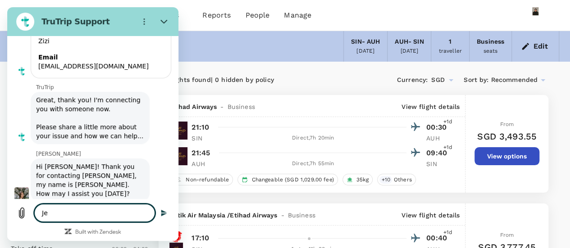
type textarea "Jes"
type textarea "x"
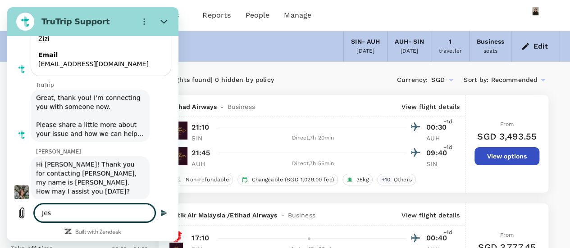
type textarea "Jess"
type textarea "x"
type textarea "Jessi"
type textarea "x"
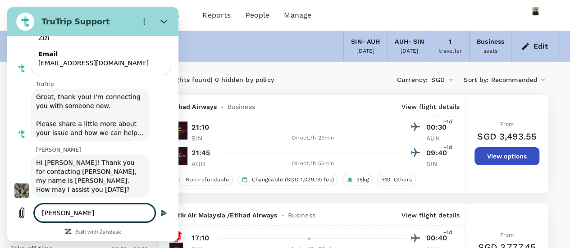
type textarea "Jessic"
type textarea "x"
type textarea "Jessica"
type textarea "x"
type textarea "Jessica!"
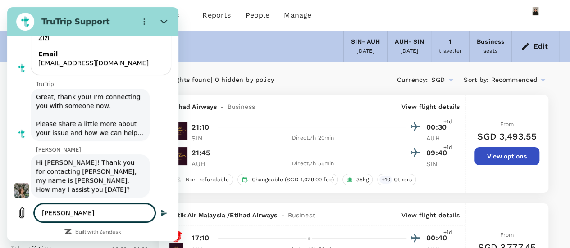
type textarea "x"
type textarea "Jessica!!"
type textarea "x"
type textarea "Jessica!!!"
type textarea "x"
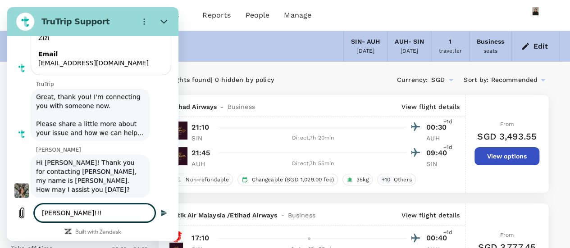
type textarea "Jessica!!!!"
type textarea "x"
type textarea "Jessica!!!!"
type textarea "x"
type textarea "Jessica!!!! s"
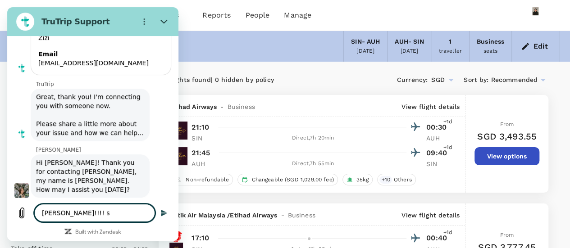
type textarea "x"
type textarea "Jessica!!!! so"
type textarea "x"
type textarea "Jessica!!!! so"
type textarea "x"
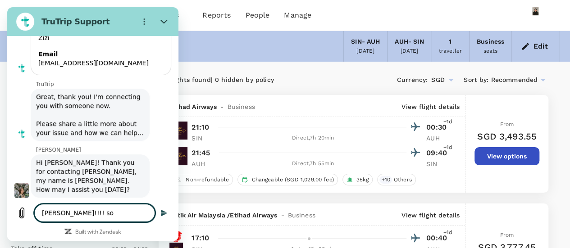
type textarea "Jessica!!!! so g"
type textarea "x"
type textarea "Jessica!!!! so gl"
type textarea "x"
type textarea "Jessica!!!! so gla"
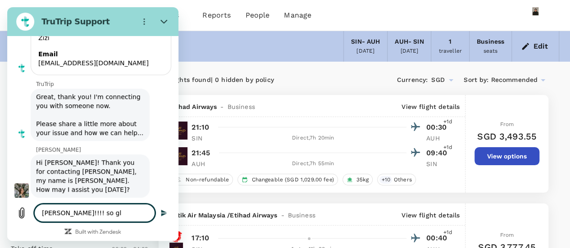
type textarea "x"
type textarea "Jessica!!!! so glad"
type textarea "x"
type textarea "Jessica!!!! so glad"
type textarea "x"
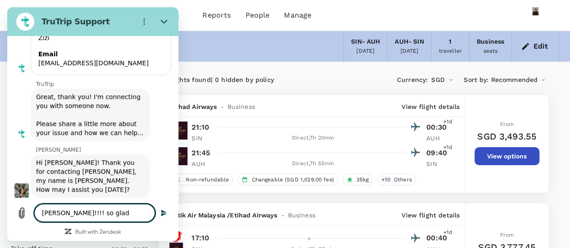
type textarea "Jessica!!!! so glad t"
type textarea "x"
type textarea "Jessica!!!! so glad to"
type textarea "x"
type textarea "Jessica!!!! so glad to"
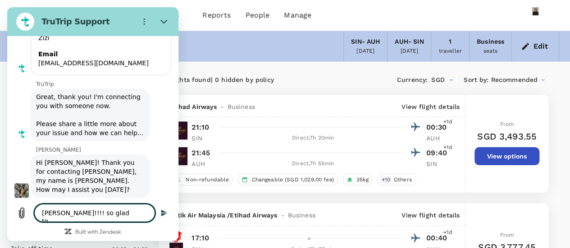
type textarea "x"
type textarea "Jessica!!!! so glad to c"
type textarea "x"
type textarea "Jessica!!!! so glad to co"
type textarea "x"
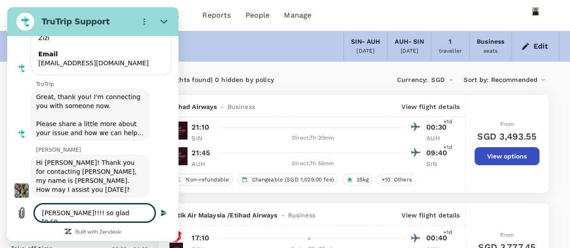
type textarea "Jessica!!!! so glad to con"
type textarea "x"
type textarea "Jessica!!!! so glad to conn"
type textarea "x"
type textarea "Jessica!!!! so glad to conne"
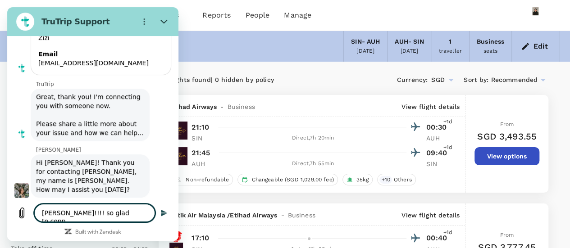
type textarea "x"
type textarea "Jessica!!!! so glad to connec"
type textarea "x"
type textarea "Jessica!!!! so glad to connect"
type textarea "x"
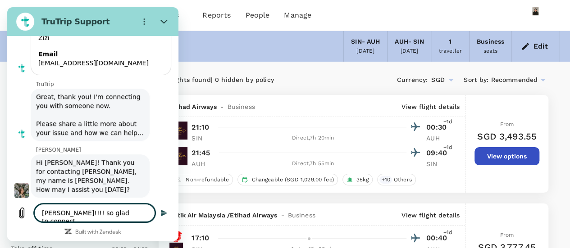
type textarea "Jessica!!!! so glad to connect"
type textarea "x"
type textarea "Jessica!!!! so glad to connect w"
type textarea "x"
type textarea "Jessica!!!! so glad to connect wi"
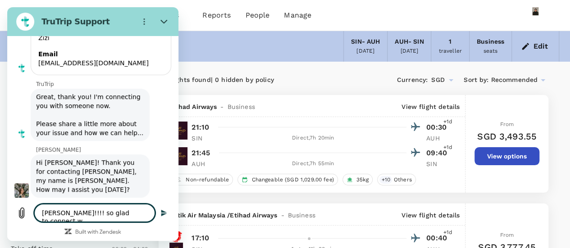
type textarea "x"
type textarea "Jessica!!!! so glad to connect wit"
type textarea "x"
type textarea "Jessica!!!! so glad to connect with"
type textarea "x"
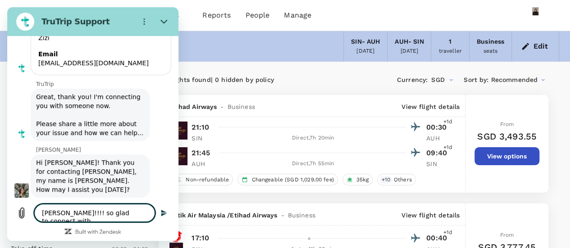
type textarea "Jessica!!!! so glad to connect with"
type textarea "x"
type textarea "Jessica!!!! so glad to connect with y"
type textarea "x"
type textarea "Jessica!!!! so glad to connect with yo"
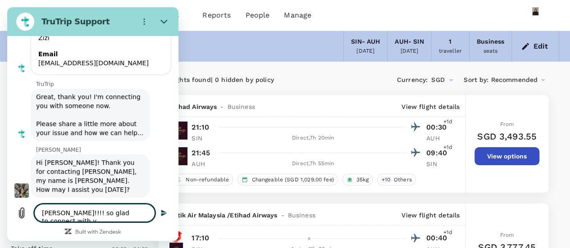
type textarea "x"
type textarea "Jessica!!!! so glad to connect with you"
type textarea "x"
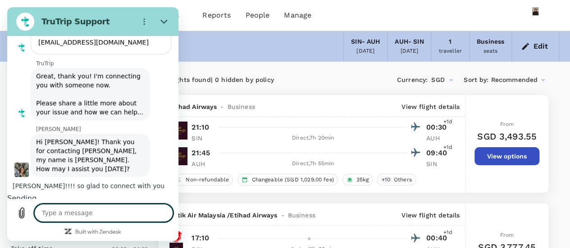
type textarea "x"
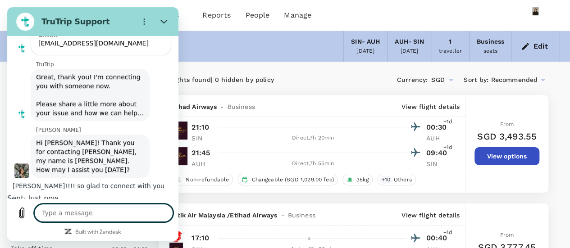
scroll to position [152, 0]
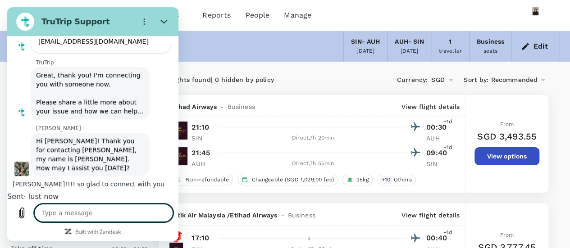
type textarea "o"
type textarea "x"
type textarea "ok"
type textarea "x"
type textarea "ok."
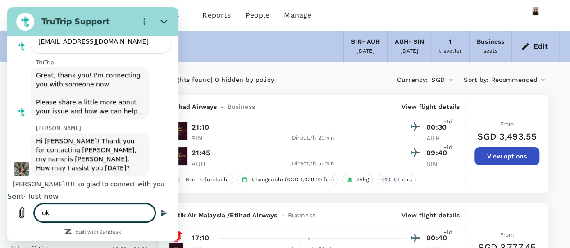
type textarea "x"
type textarea "ok."
type textarea "x"
type textarea "ok. i"
type textarea "x"
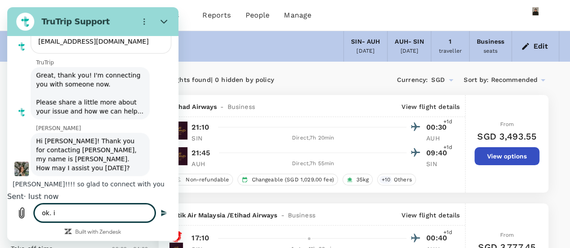
type textarea "ok. i"
type textarea "x"
type textarea "ok. i h"
type textarea "x"
type textarea "ok. i ha"
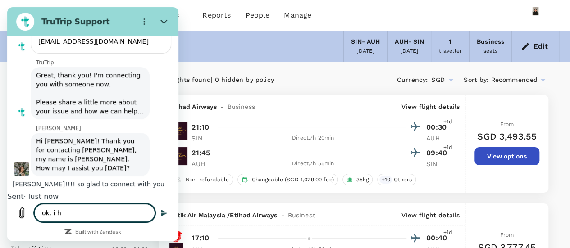
type textarea "x"
type textarea "ok. i hav"
type textarea "x"
type textarea "ok. i have"
type textarea "x"
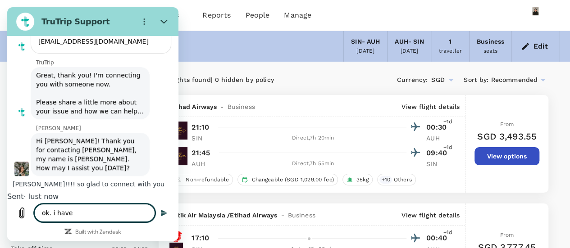
type textarea "ok. i have"
type textarea "x"
type textarea "ok. i have a"
type textarea "x"
type textarea "ok. i have"
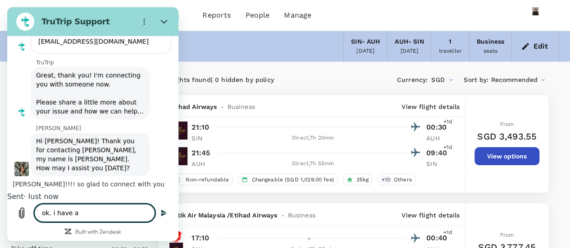
type textarea "x"
type textarea "ok. i have"
type textarea "x"
type textarea "ok. i hav"
type textarea "x"
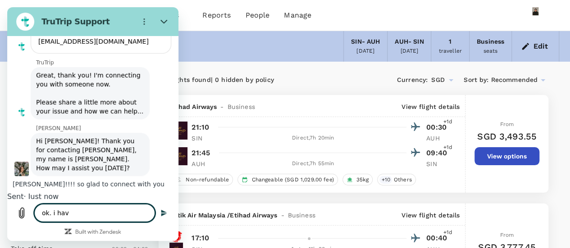
type textarea "ok. i ha"
type textarea "x"
type textarea "ok. i h"
type textarea "x"
type textarea "ok. i"
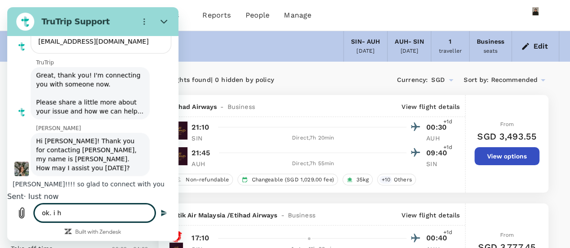
type textarea "x"
type textarea "ok. i"
type textarea "x"
type textarea "ok."
type textarea "x"
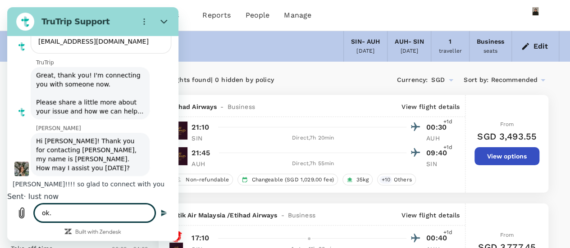
type textarea "ok."
type textarea "x"
type textarea "ok"
type textarea "x"
type textarea "o"
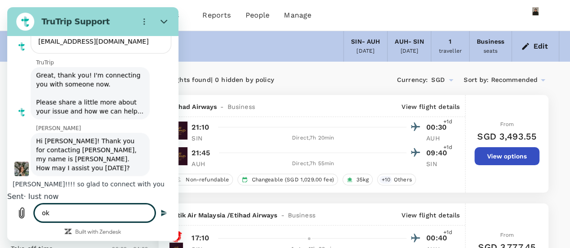
type textarea "x"
type textarea "i"
type textarea "x"
type textarea "i"
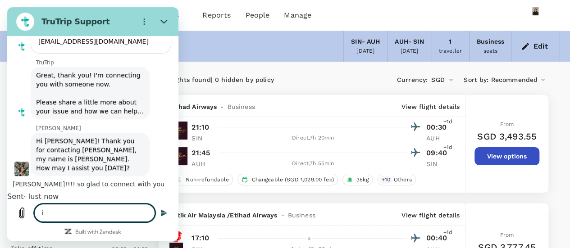
type textarea "x"
type textarea "i n"
type textarea "x"
type textarea "i ne"
type textarea "x"
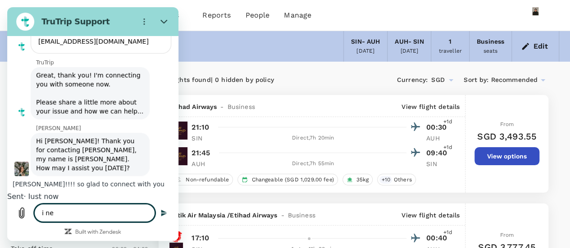
type textarea "i nee"
type textarea "x"
type textarea "i need"
type textarea "x"
type textarea "i need"
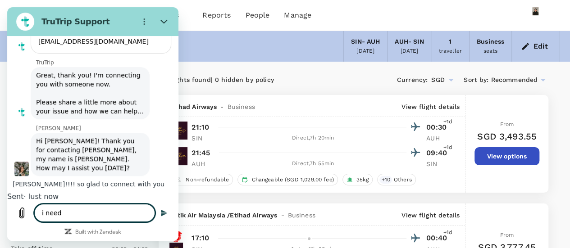
type textarea "x"
type textarea "i need t"
type textarea "x"
type textarea "i need to"
type textarea "x"
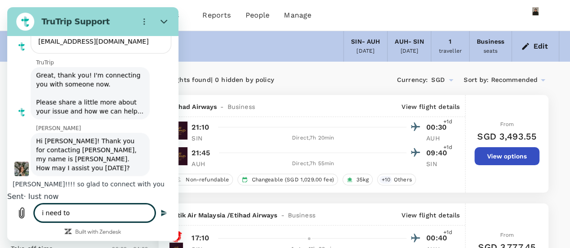
type textarea "i need to"
type textarea "x"
type textarea "i need to b"
type textarea "x"
type textarea "i need to bo"
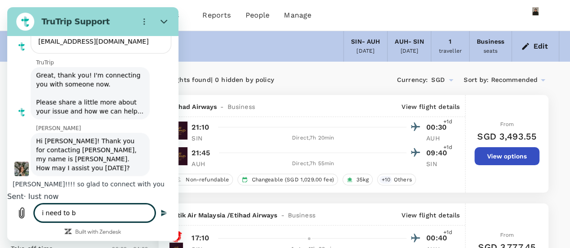
type textarea "x"
type textarea "i need to boo"
type textarea "x"
type textarea "i need to book"
type textarea "x"
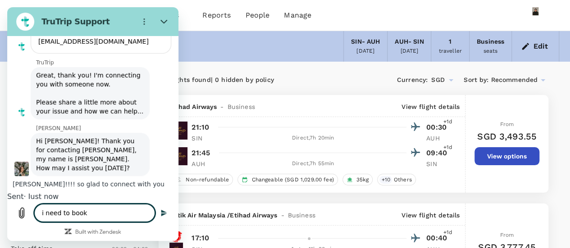
type textarea "i need to book"
type textarea "x"
type textarea "i need to book h"
type textarea "x"
type textarea "i need to book ho"
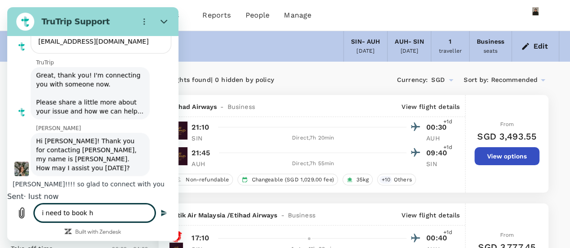
type textarea "x"
type textarea "i need to book hot"
type textarea "x"
type textarea "i need to book hote"
type textarea "x"
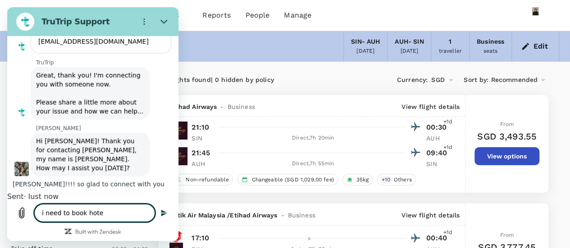
type textarea "i need to book hotel"
type textarea "x"
type textarea "i need to book hotel"
type textarea "x"
type textarea "i need to book hotel f"
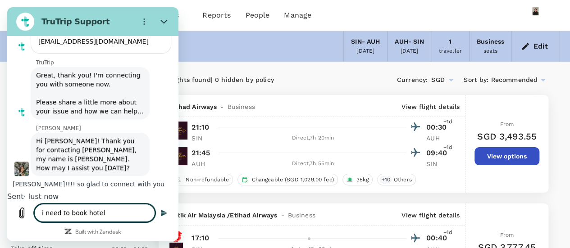
type textarea "x"
type textarea "i need to book hotel fo"
type textarea "x"
type textarea "i need to book hotel for"
type textarea "x"
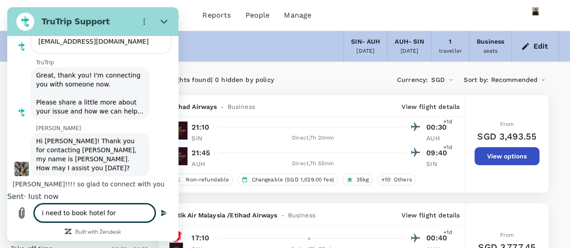
type textarea "i need to book hotel for"
type textarea "x"
type textarea "i need to book hotel for 2"
type textarea "x"
type textarea "i need to book hotel for 2"
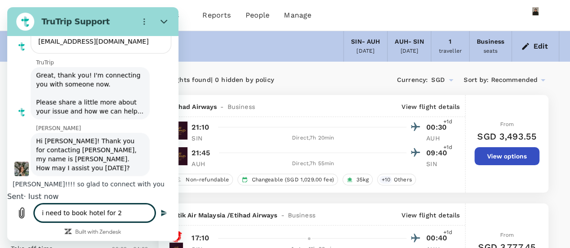
type textarea "x"
type textarea "i need to book hotel for 2 t"
type textarea "x"
type textarea "i need to book hotel for 2 ta"
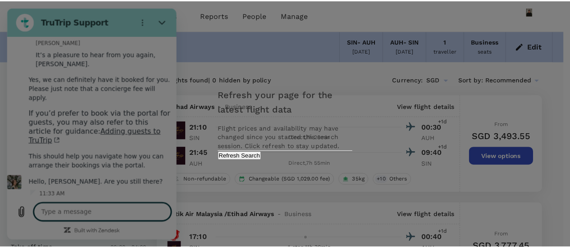
scroll to position [383, 0]
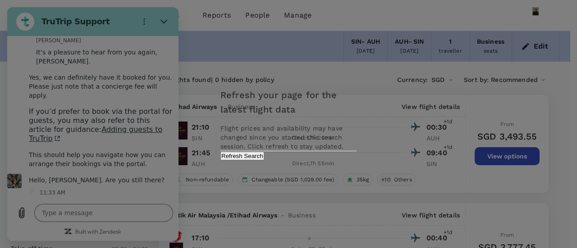
click at [264, 160] on button "Refresh Search" at bounding box center [242, 156] width 44 height 9
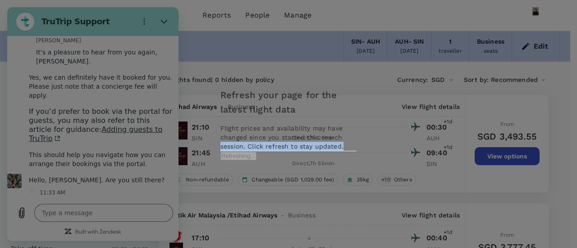
drag, startPoint x: 173, startPoint y: 161, endPoint x: 173, endPoint y: 143, distance: 18.0
click at [173, 143] on div "Refresh your page for the latest flight data Flight prices and availability may…" at bounding box center [288, 124] width 577 height 248
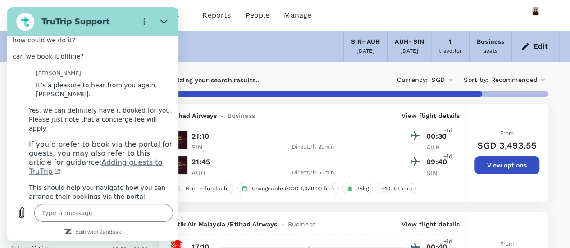
scroll to position [383, 0]
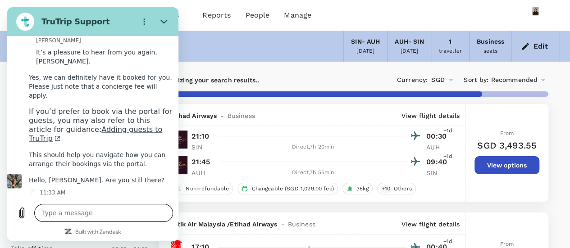
click at [87, 213] on textarea at bounding box center [103, 213] width 139 height 18
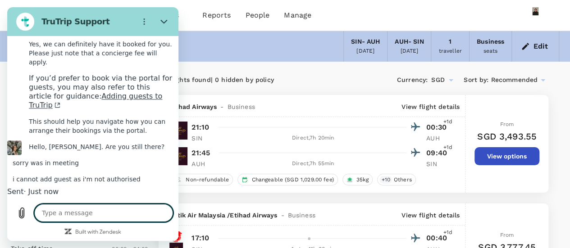
scroll to position [430, 0]
click at [116, 214] on textarea at bounding box center [103, 213] width 139 height 18
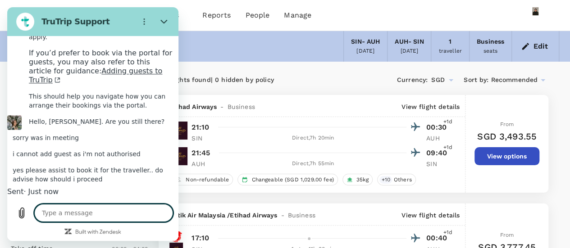
scroll to position [465, 0]
click at [99, 218] on textarea at bounding box center [103, 213] width 139 height 18
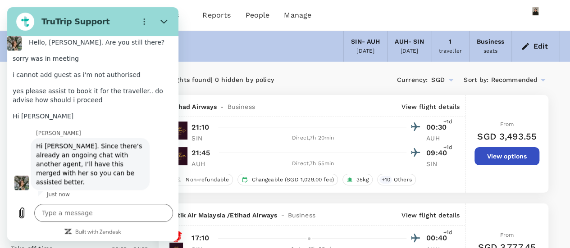
scroll to position [539, 0]
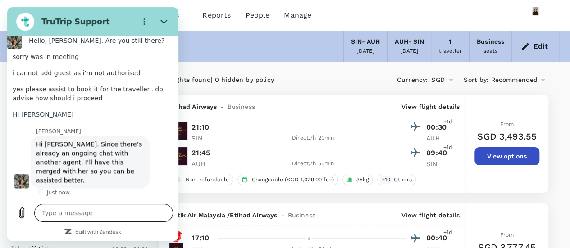
click at [125, 218] on textarea at bounding box center [103, 213] width 139 height 18
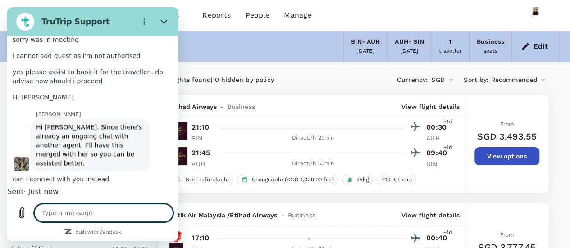
scroll to position [561, 0]
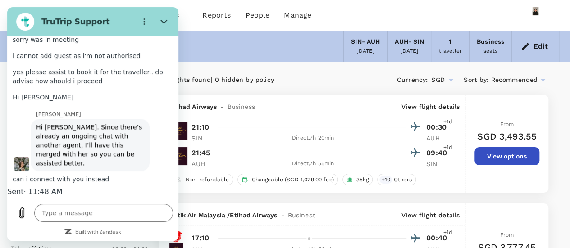
click at [453, 11] on div "Trips Book Approvals 0 Reports People Manage" at bounding box center [285, 15] width 548 height 31
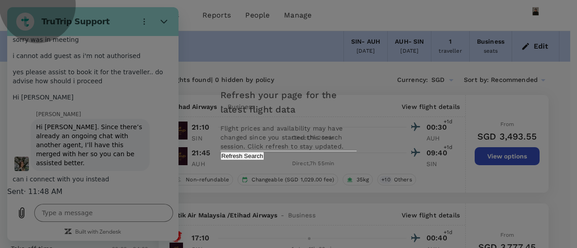
click at [264, 160] on button "Refresh Search" at bounding box center [242, 156] width 44 height 9
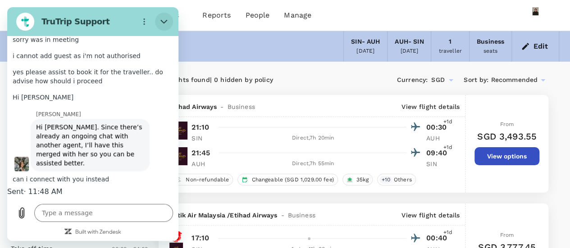
click at [169, 18] on button "Close" at bounding box center [164, 22] width 18 height 18
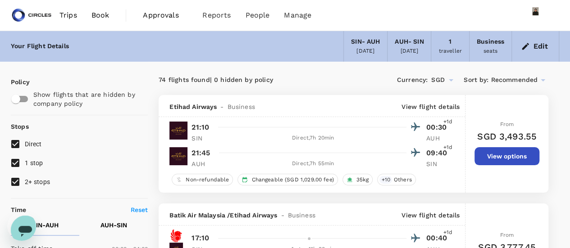
click at [96, 10] on span "Book" at bounding box center [100, 15] width 18 height 11
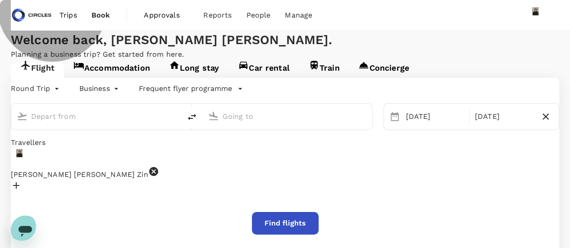
click at [118, 79] on link "Accommodation" at bounding box center [112, 71] width 96 height 16
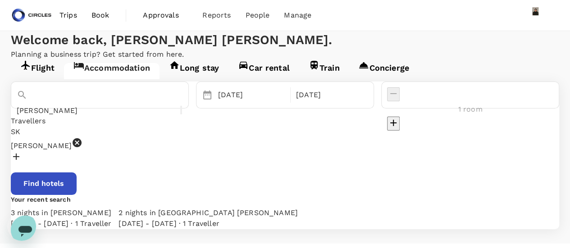
click at [142, 118] on input "Conrad Rabat Arzana" at bounding box center [87, 111] width 141 height 14
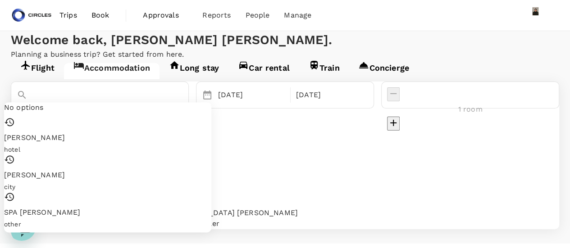
click at [180, 112] on icon "Clear" at bounding box center [180, 112] width 0 height 0
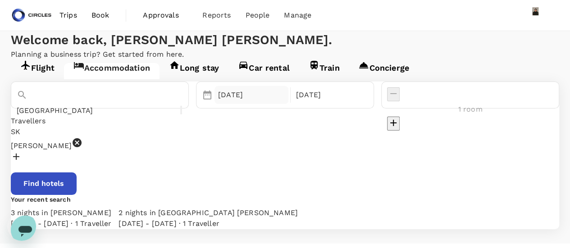
click at [270, 104] on div "01 Oct" at bounding box center [251, 95] width 74 height 18
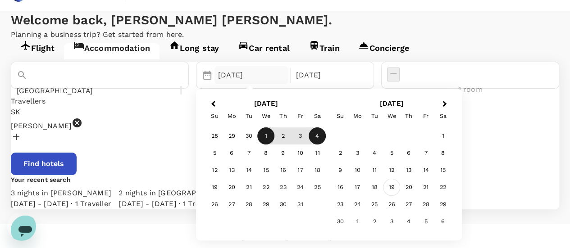
scroll to position [108, 0]
click at [213, 99] on span "Previous Month" at bounding box center [213, 104] width 0 height 10
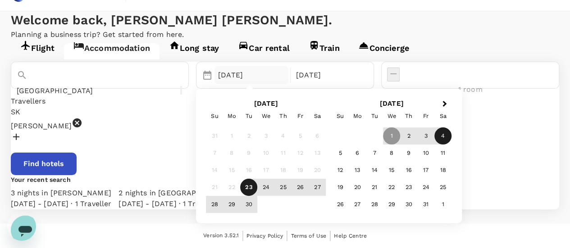
click at [257, 179] on div "23" at bounding box center [248, 187] width 17 height 17
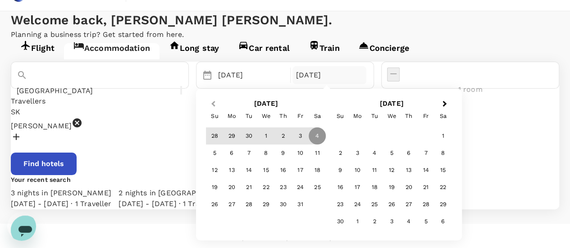
click at [213, 99] on span "Previous Month" at bounding box center [213, 104] width 0 height 10
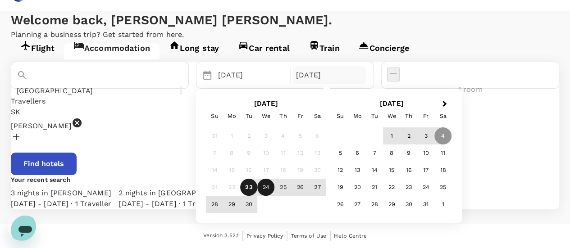
click at [274, 179] on div "24" at bounding box center [265, 187] width 17 height 17
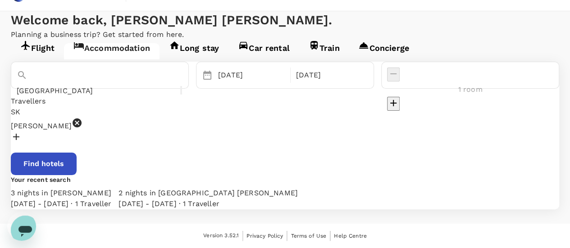
click at [77, 153] on button "Find hotels" at bounding box center [44, 164] width 66 height 23
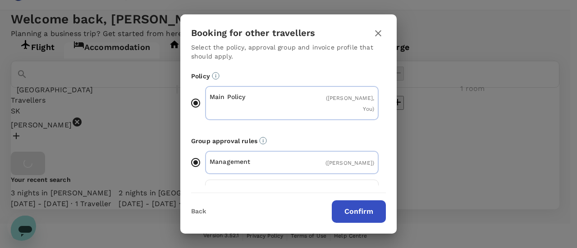
click at [350, 209] on button "Confirm" at bounding box center [359, 212] width 54 height 23
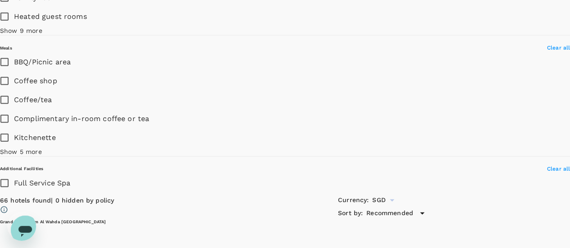
scroll to position [1442, 0]
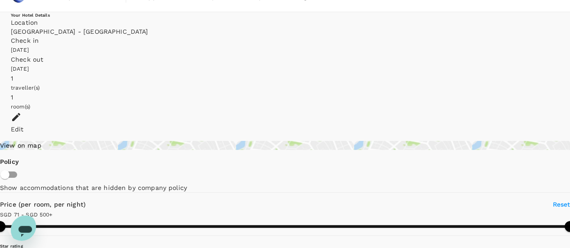
scroll to position [0, 0]
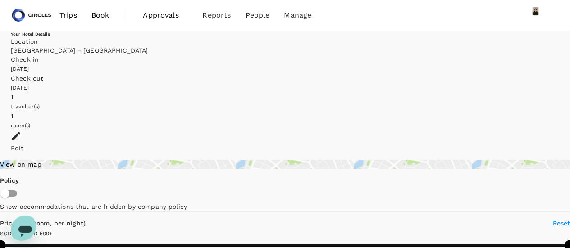
click at [530, 144] on div "Edit" at bounding box center [285, 148] width 548 height 9
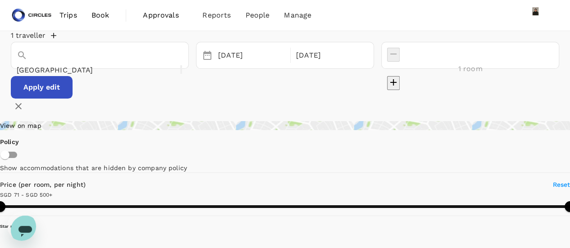
click at [116, 69] on div "Abu Dhabi" at bounding box center [100, 55] width 178 height 27
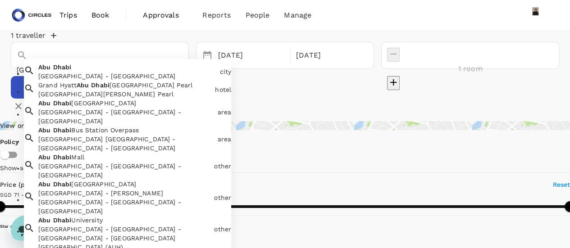
click at [119, 68] on input "Abu Dhabi" at bounding box center [87, 70] width 141 height 14
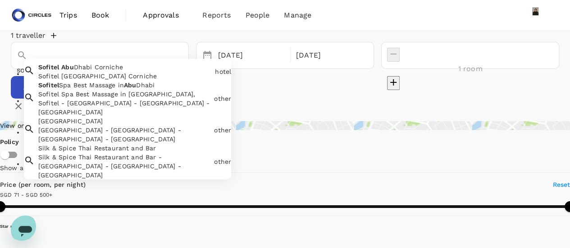
click at [122, 81] on div "Sofitel Abu Dhabi Corniche" at bounding box center [124, 76] width 173 height 9
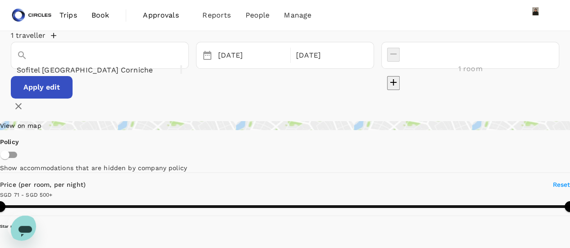
click at [73, 97] on button "Apply edit" at bounding box center [42, 87] width 62 height 23
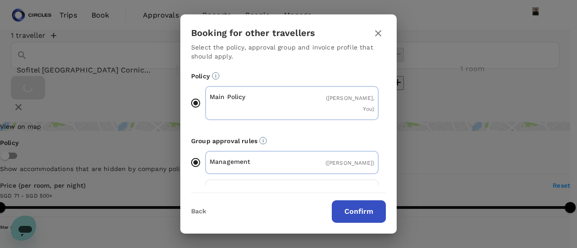
click at [352, 209] on button "Confirm" at bounding box center [359, 212] width 54 height 23
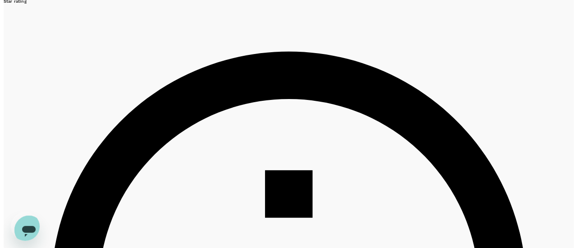
scroll to position [180, 0]
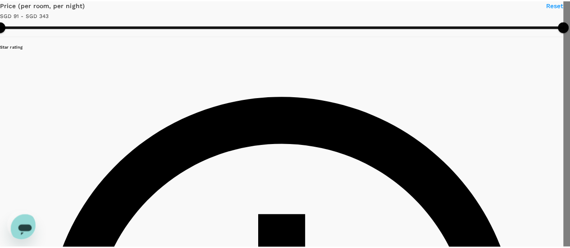
scroll to position [90, 0]
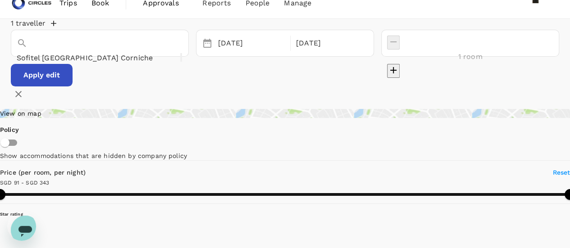
scroll to position [0, 0]
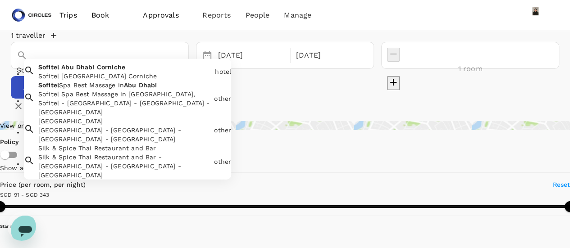
click at [132, 69] on input "Sofitel Abu Dhabi Corniche" at bounding box center [87, 70] width 141 height 14
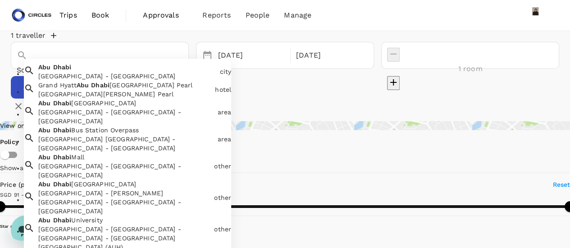
drag, startPoint x: 156, startPoint y: 70, endPoint x: 0, endPoint y: 33, distance: 160.3
click at [0, 33] on div "1 traveller Sofitel Abu Dhabi Corniche Abu Dhabi Abu Dhabi - United Arab Emirat…" at bounding box center [285, 72] width 570 height 83
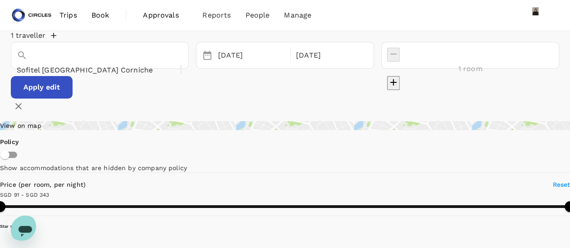
click at [1, 33] on div "1 traveller Sofitel Abu Dhabi Corniche 23 Sep 24 Sep 1 room Apply edit" at bounding box center [285, 72] width 570 height 83
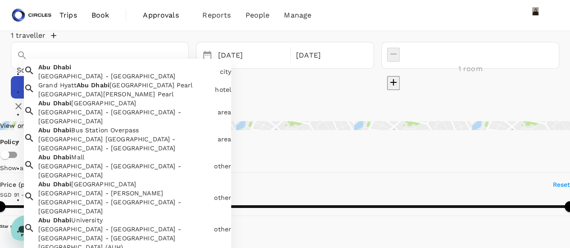
drag, startPoint x: 155, startPoint y: 76, endPoint x: 0, endPoint y: 33, distance: 161.2
click at [0, 36] on div "1 traveller Sofitel Abu Dhabi Corniche Abu Dhabi Abu Dhabi - United Arab Emirat…" at bounding box center [285, 72] width 570 height 83
click at [55, 81] on div "Abu Dhabi - United Arab Emirates" at bounding box center [127, 76] width 178 height 9
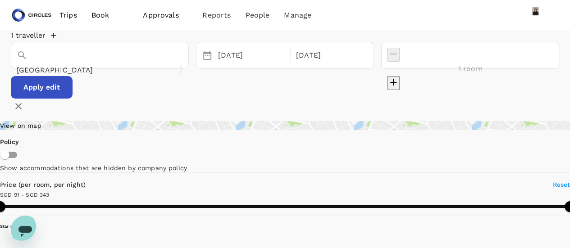
click at [73, 99] on button "Apply edit" at bounding box center [42, 87] width 62 height 23
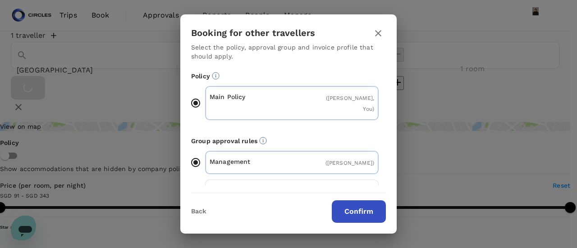
click at [359, 207] on button "Confirm" at bounding box center [359, 212] width 54 height 23
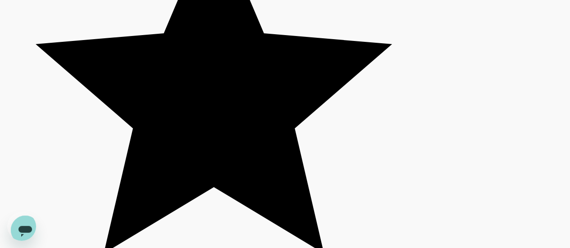
scroll to position [2842, 0]
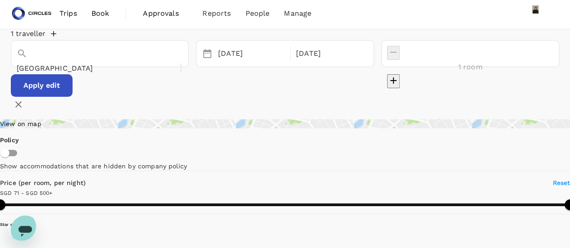
scroll to position [0, 0]
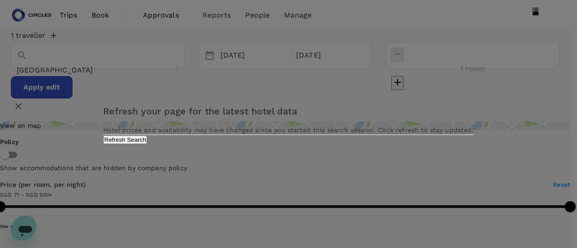
click at [147, 144] on button "Refresh Search" at bounding box center [125, 140] width 44 height 9
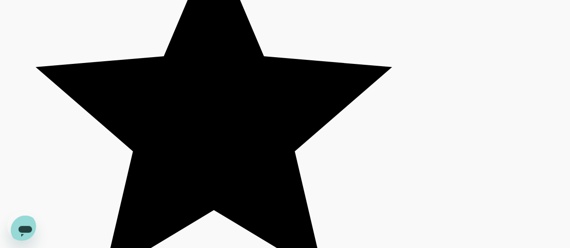
scroll to position [2842, 0]
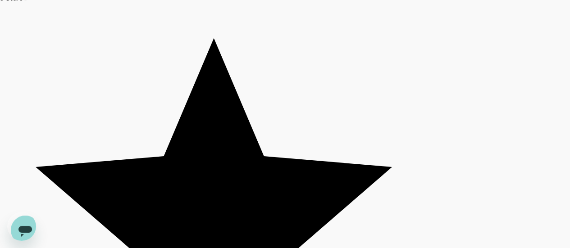
scroll to position [2807, 0]
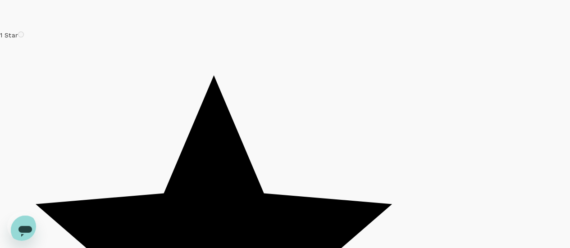
scroll to position [1802, 0]
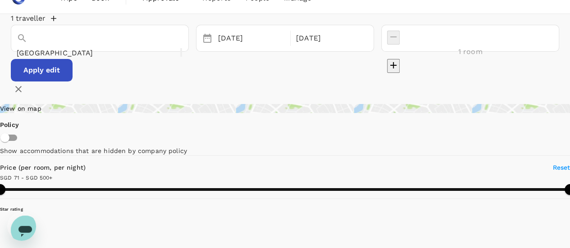
scroll to position [0, 0]
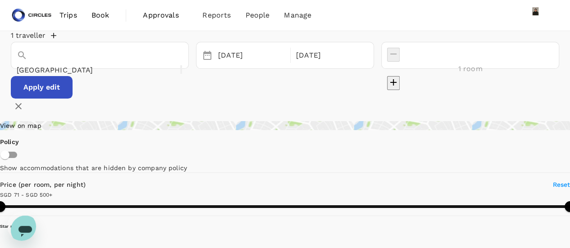
click at [105, 69] on div "Abu Dhabi" at bounding box center [100, 55] width 178 height 27
click at [105, 69] on input "Abu Dhabi" at bounding box center [87, 70] width 141 height 14
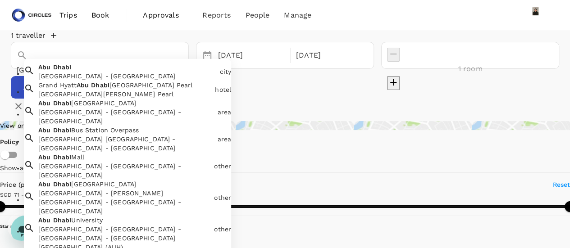
paste input "Capital Plaza Complex - Corniche Rd E - Al Danah - Zone 1"
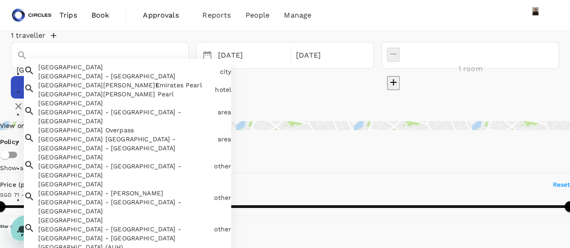
scroll to position [0, 52]
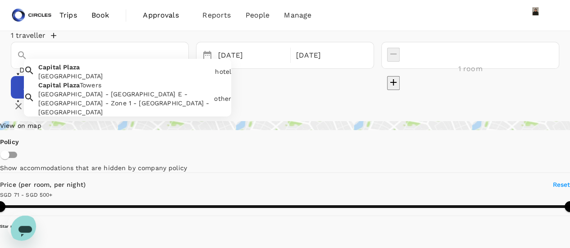
click at [120, 117] on div "Capital Plaza Towers - Corniche Rd E - Al Danah - Zone 1 - Abu Dhabi - United A…" at bounding box center [124, 103] width 172 height 27
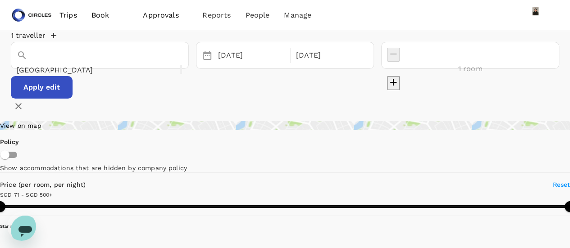
click at [73, 99] on button "Apply edit" at bounding box center [42, 87] width 62 height 23
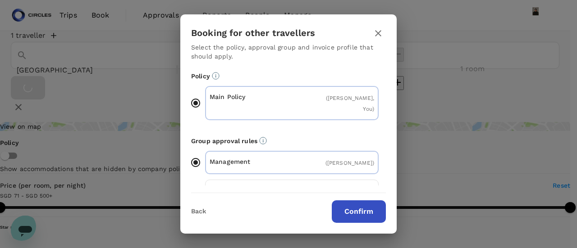
click at [367, 212] on button "Confirm" at bounding box center [359, 212] width 54 height 23
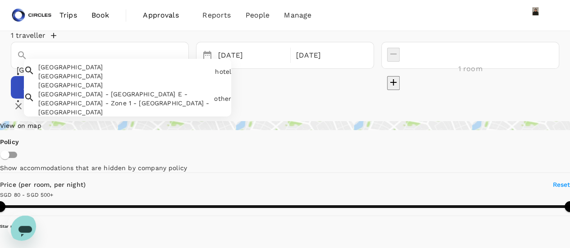
click at [81, 71] on input "Khalifa Street" at bounding box center [87, 70] width 141 height 14
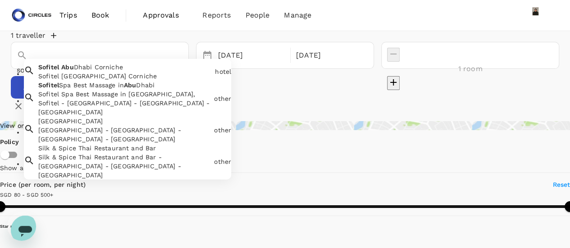
click at [115, 81] on div "Sofitel Abu Dhabi Corniche" at bounding box center [124, 76] width 173 height 9
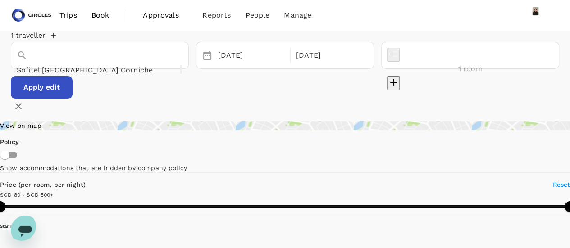
click at [73, 99] on button "Apply edit" at bounding box center [42, 87] width 62 height 23
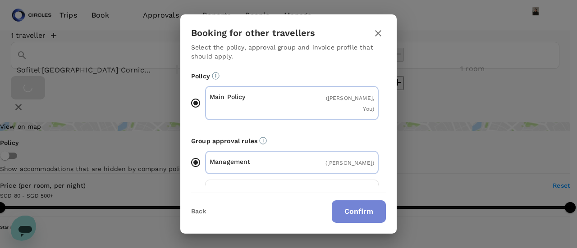
click at [360, 218] on button "Confirm" at bounding box center [359, 212] width 54 height 23
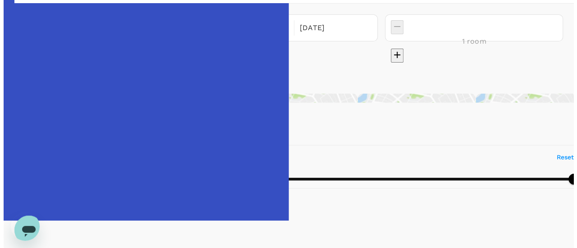
scroll to position [90, 0]
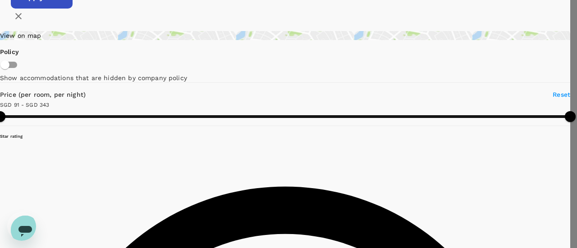
scroll to position [45, 0]
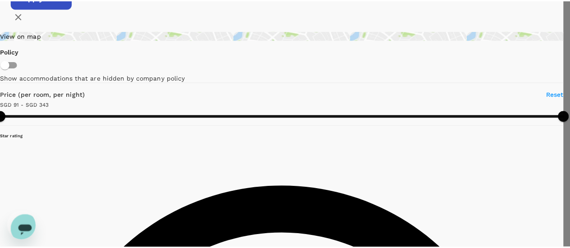
scroll to position [180, 0]
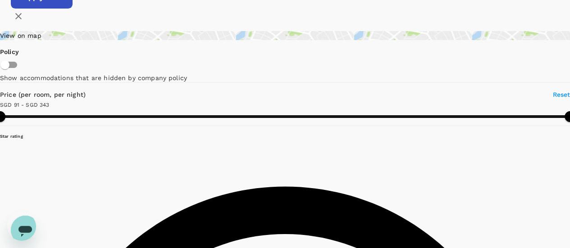
drag, startPoint x: 263, startPoint y: 100, endPoint x: 357, endPoint y: 95, distance: 94.7
copy h6 "Sofitel Abu Dhabi Corniche"
click at [31, 221] on div "Open messaging window" at bounding box center [25, 230] width 27 height 27
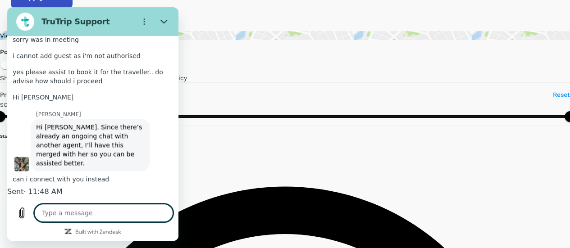
click at [79, 217] on textarea at bounding box center [103, 213] width 139 height 18
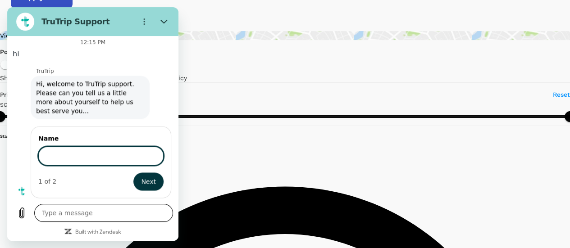
scroll to position [721, 0]
click at [141, 183] on span "Next" at bounding box center [148, 181] width 15 height 11
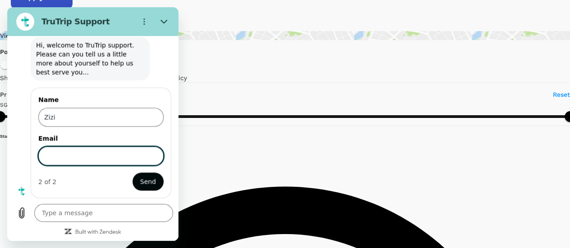
scroll to position [759, 0]
click at [132, 173] on button "Send" at bounding box center [147, 182] width 31 height 18
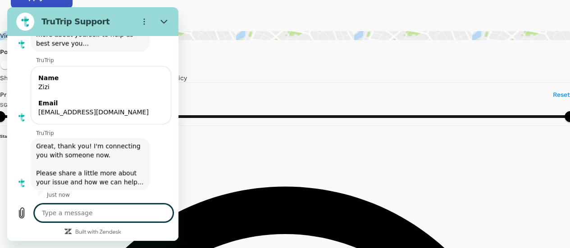
scroll to position [790, 0]
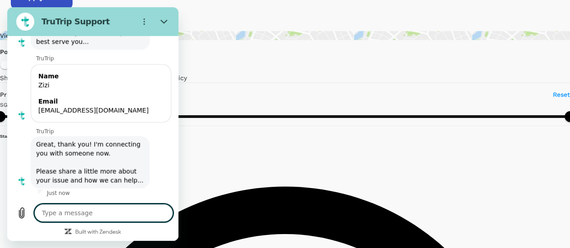
paste textarea "Sofitel Abu Dhabi Corniche"
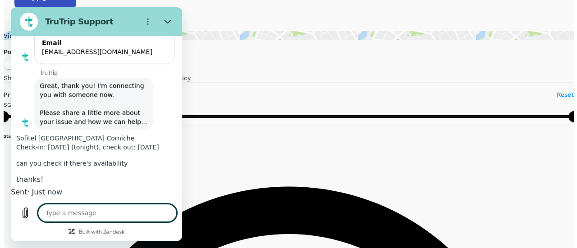
scroll to position [864, 0]
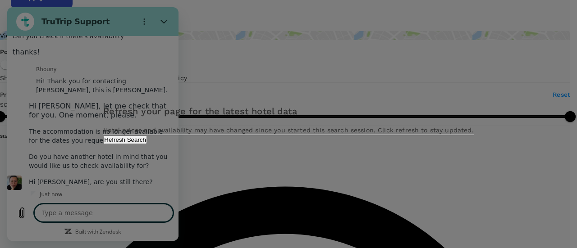
click at [327, 144] on div "Refresh your page for the latest hotel data Hotel prices and availability may h…" at bounding box center [288, 124] width 370 height 40
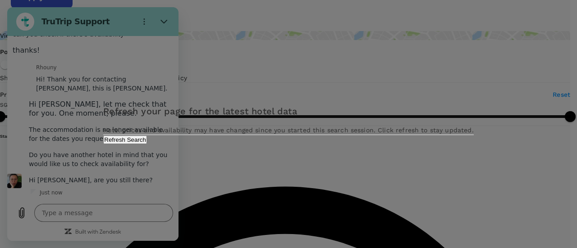
click at [108, 218] on div "Refresh your page for the latest hotel data Hotel prices and availability may h…" at bounding box center [288, 124] width 577 height 248
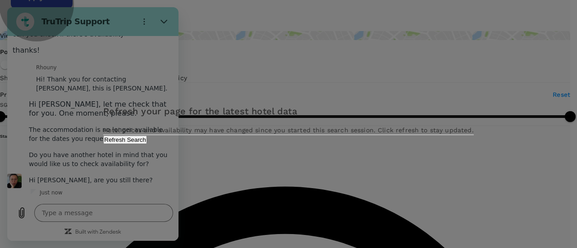
drag, startPoint x: 339, startPoint y: 164, endPoint x: 292, endPoint y: 177, distance: 48.0
click at [147, 144] on button "Refresh Search" at bounding box center [125, 140] width 44 height 9
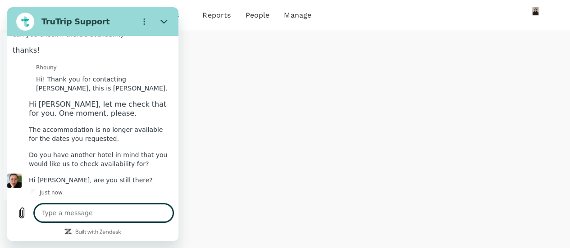
click at [113, 218] on textarea at bounding box center [103, 213] width 139 height 18
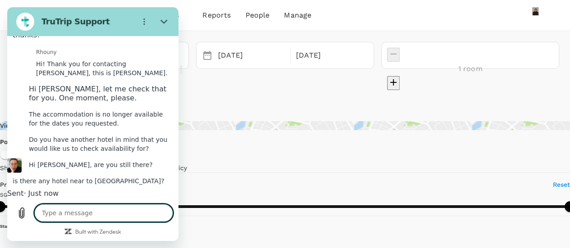
scroll to position [1038, 0]
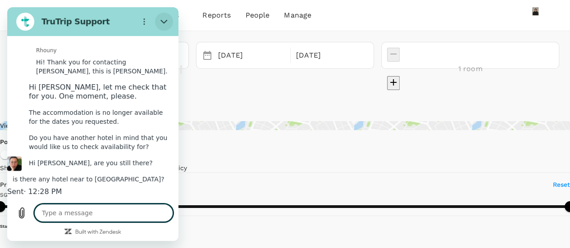
click at [164, 18] on icon "Close" at bounding box center [163, 21] width 7 height 7
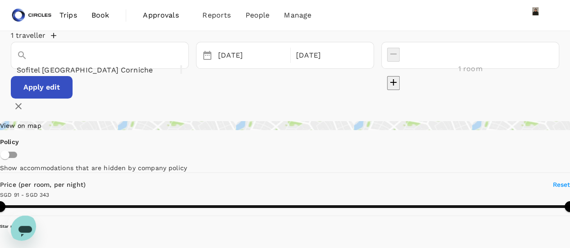
click at [96, 69] on div "Sofitel Abu Dhabi Corniche" at bounding box center [100, 55] width 178 height 27
click at [124, 63] on div "Sofitel Abu Dhabi Corniche" at bounding box center [100, 70] width 166 height 14
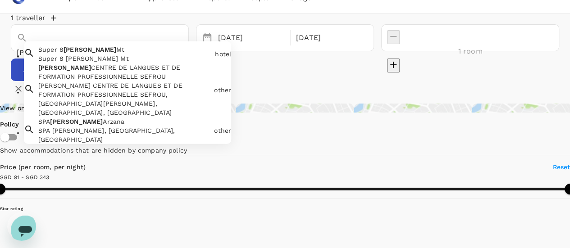
scroll to position [45, 0]
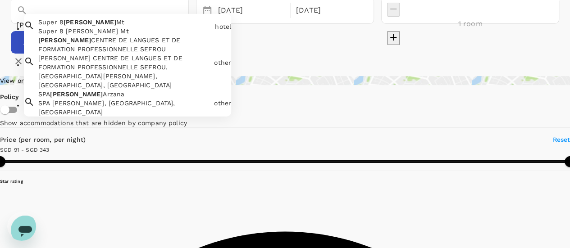
click at [131, 117] on div "SPA Conrad Arzana SPA Conrad Arzana, Rabat, Morocco" at bounding box center [123, 101] width 176 height 31
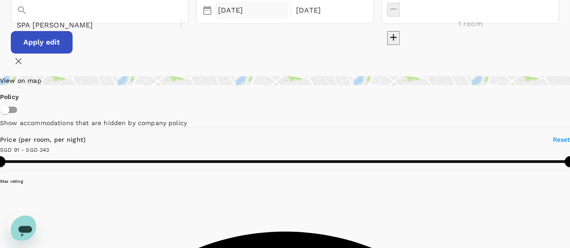
click at [283, 19] on div "23 Sep" at bounding box center [251, 11] width 74 height 18
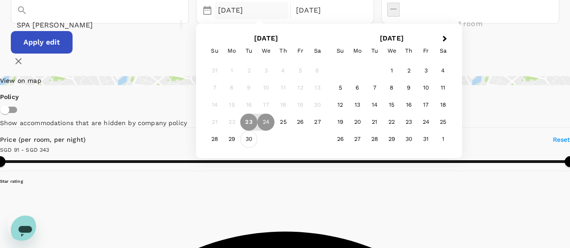
click at [257, 148] on div "30" at bounding box center [248, 139] width 17 height 17
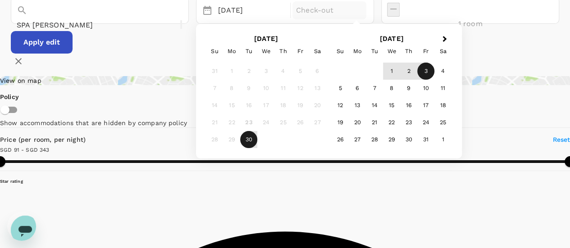
click at [434, 80] on div "3" at bounding box center [425, 71] width 17 height 17
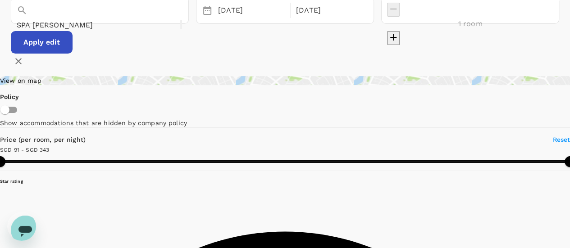
click at [73, 54] on button "Apply edit" at bounding box center [42, 42] width 62 height 23
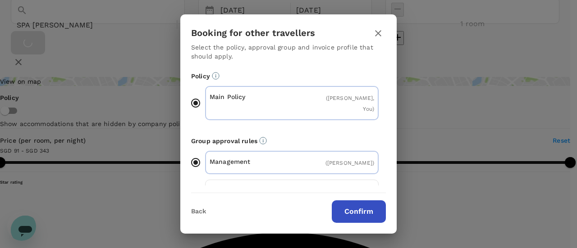
click at [353, 218] on button "Confirm" at bounding box center [359, 212] width 54 height 23
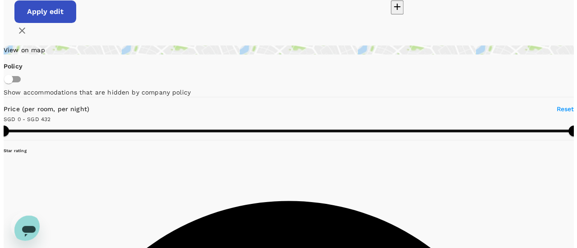
scroll to position [90, 0]
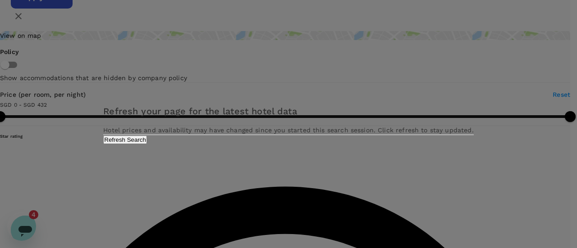
scroll to position [0, 0]
click at [147, 144] on button "Refresh Search" at bounding box center [125, 140] width 44 height 9
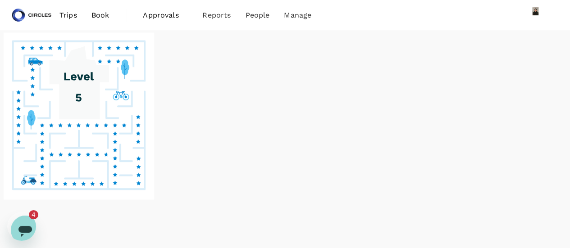
click at [19, 226] on icon "Open messaging window, 4 unread messages" at bounding box center [25, 231] width 14 height 11
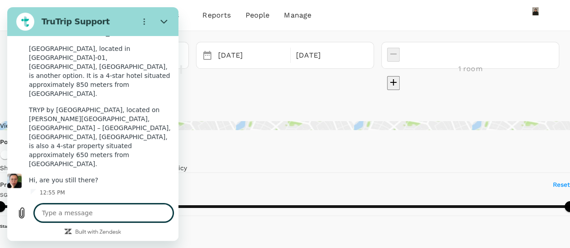
scroll to position [1242, 0]
click at [99, 210] on textarea at bounding box center [103, 213] width 139 height 18
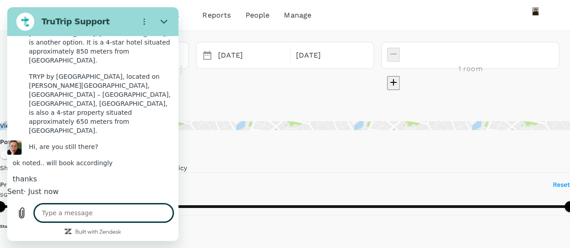
scroll to position [1281, 0]
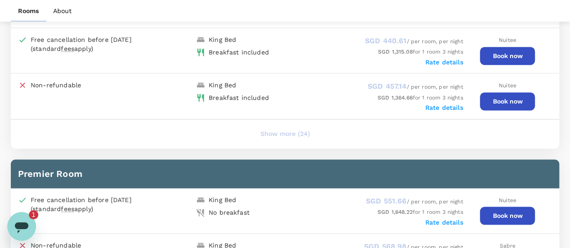
scroll to position [616, 0]
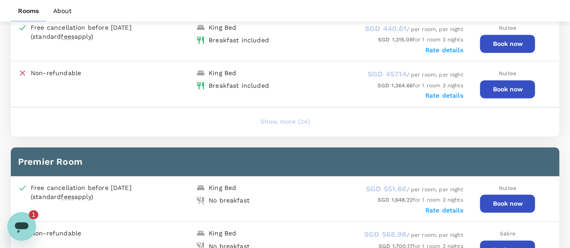
click at [278, 122] on button "Show more (24)" at bounding box center [285, 122] width 75 height 22
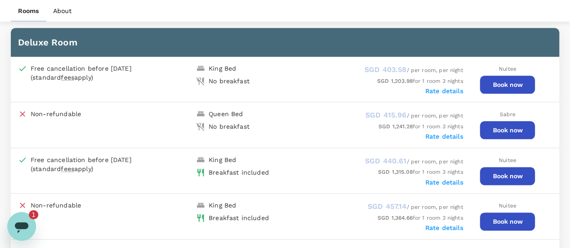
scroll to position [436, 0]
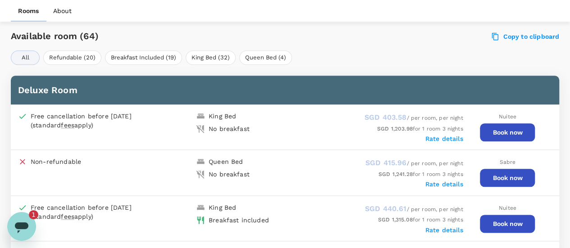
click at [437, 50] on div "All Refundable (20) Breakfast Included (19) King Bed (32) Queen Bed (4)" at bounding box center [285, 57] width 548 height 14
